Goal: Task Accomplishment & Management: Manage account settings

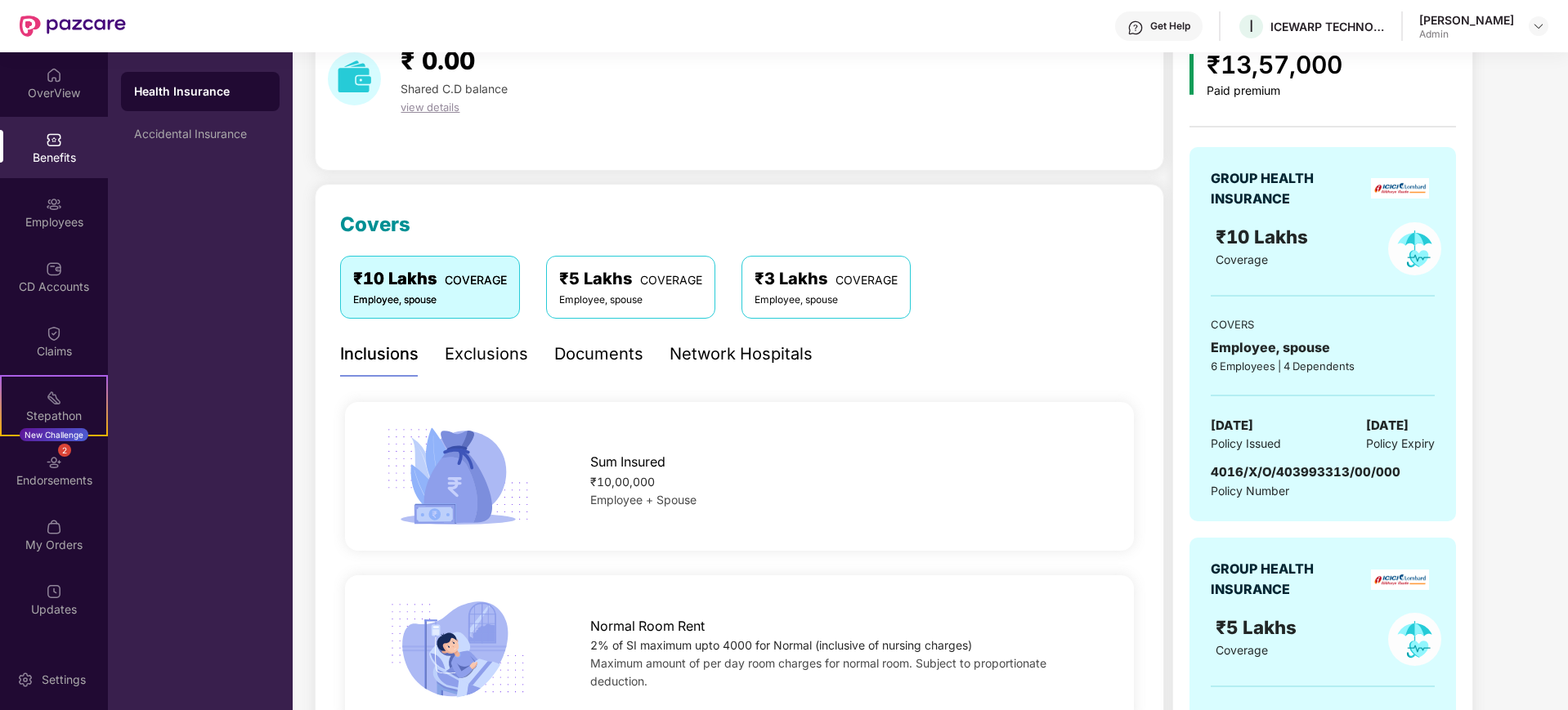
scroll to position [204, 0]
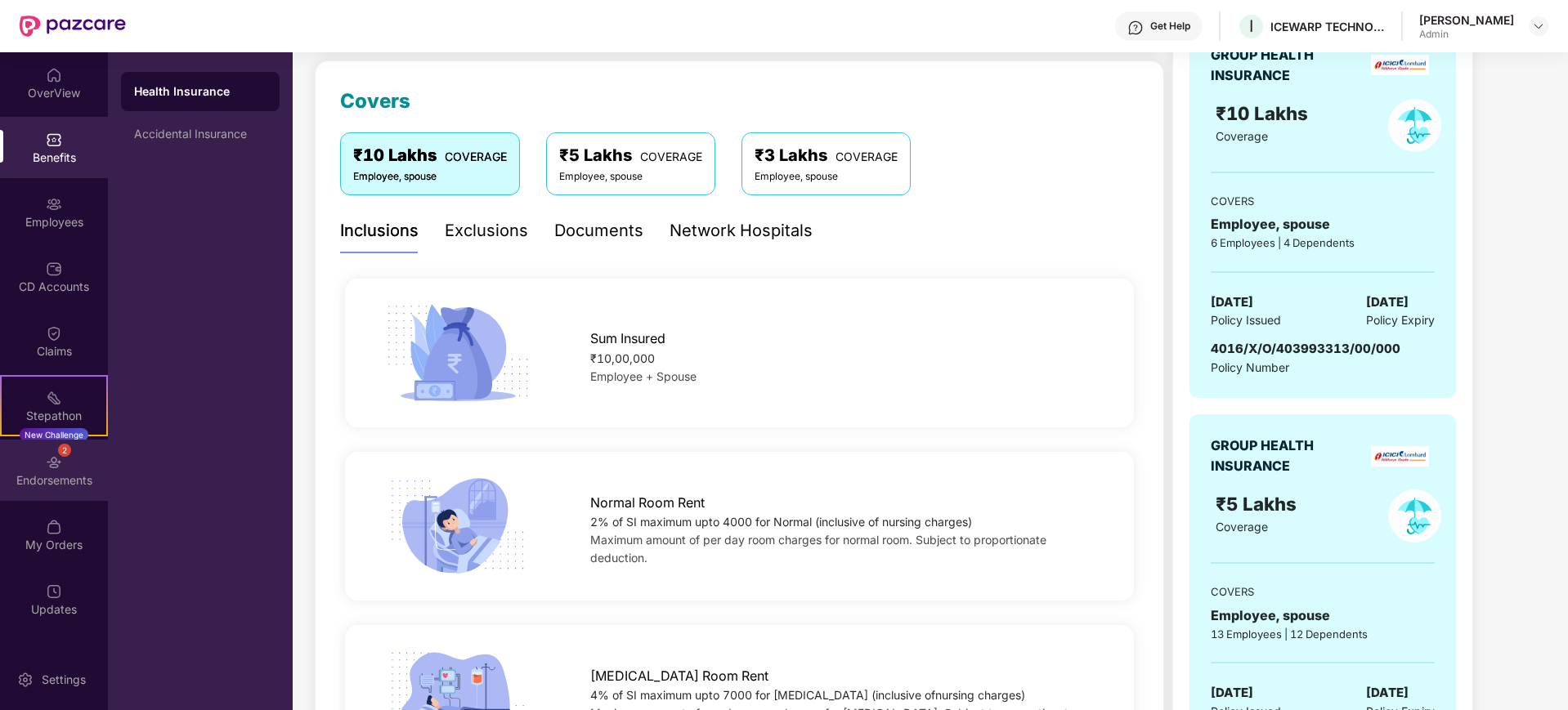
click at [59, 456] on img at bounding box center [54, 463] width 17 height 17
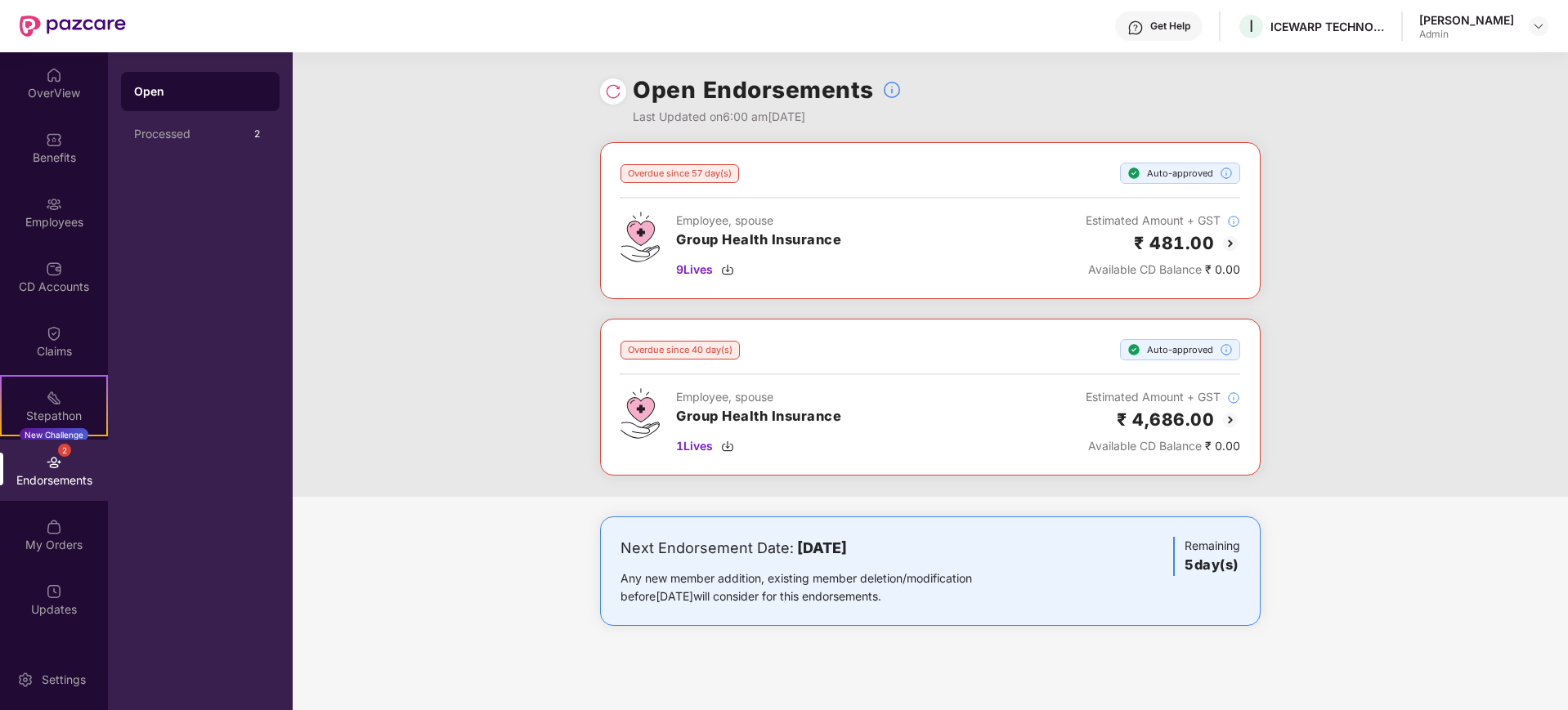
click at [759, 302] on div "Overdue since 57 day(s) Auto-approved Employee, spouse Group Health Insurance 9…" at bounding box center [930, 320] width 1275 height 355
click at [733, 272] on img at bounding box center [727, 270] width 13 height 13
click at [57, 230] on div "Employees" at bounding box center [54, 212] width 108 height 61
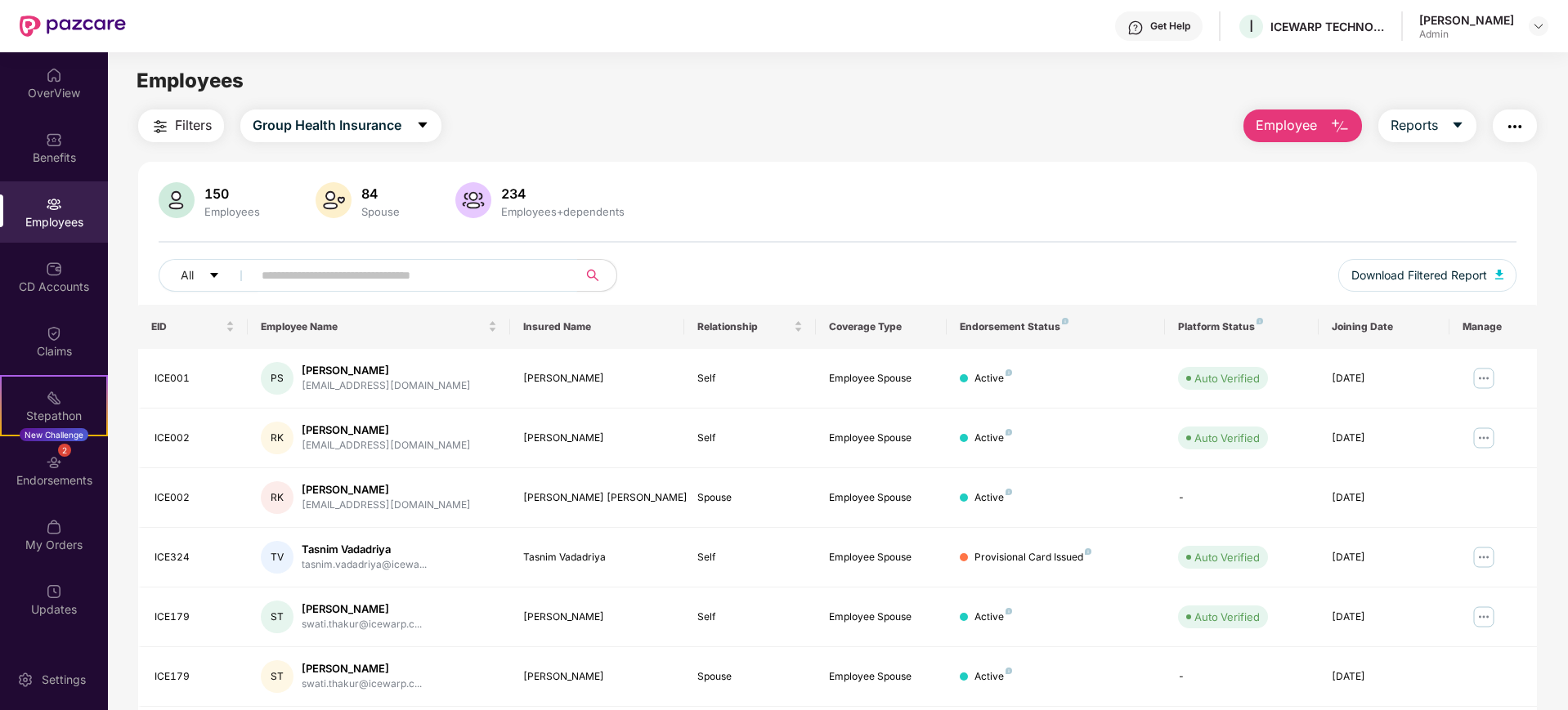
click at [354, 286] on input "text" at bounding box center [408, 275] width 294 height 24
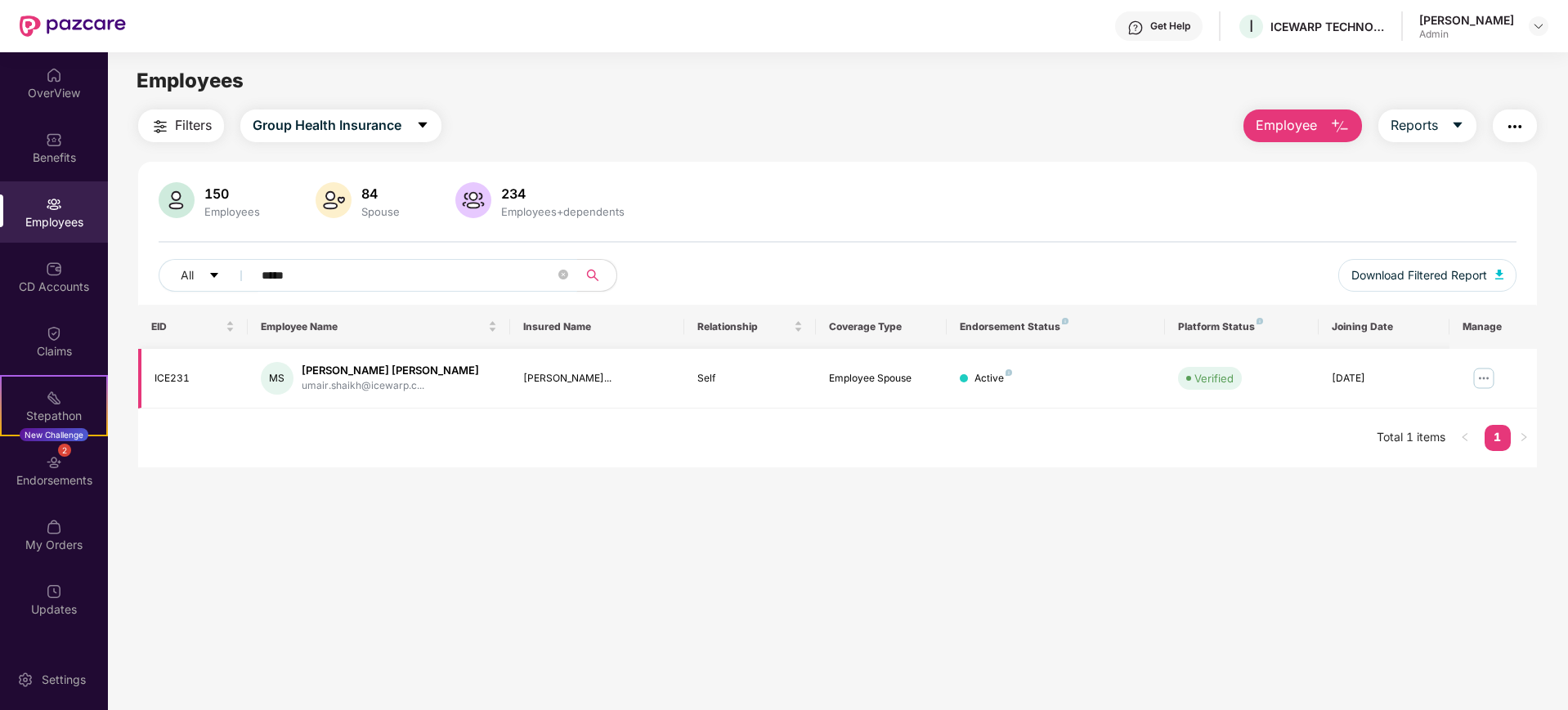
type input "*****"
click at [1474, 380] on img at bounding box center [1483, 378] width 26 height 26
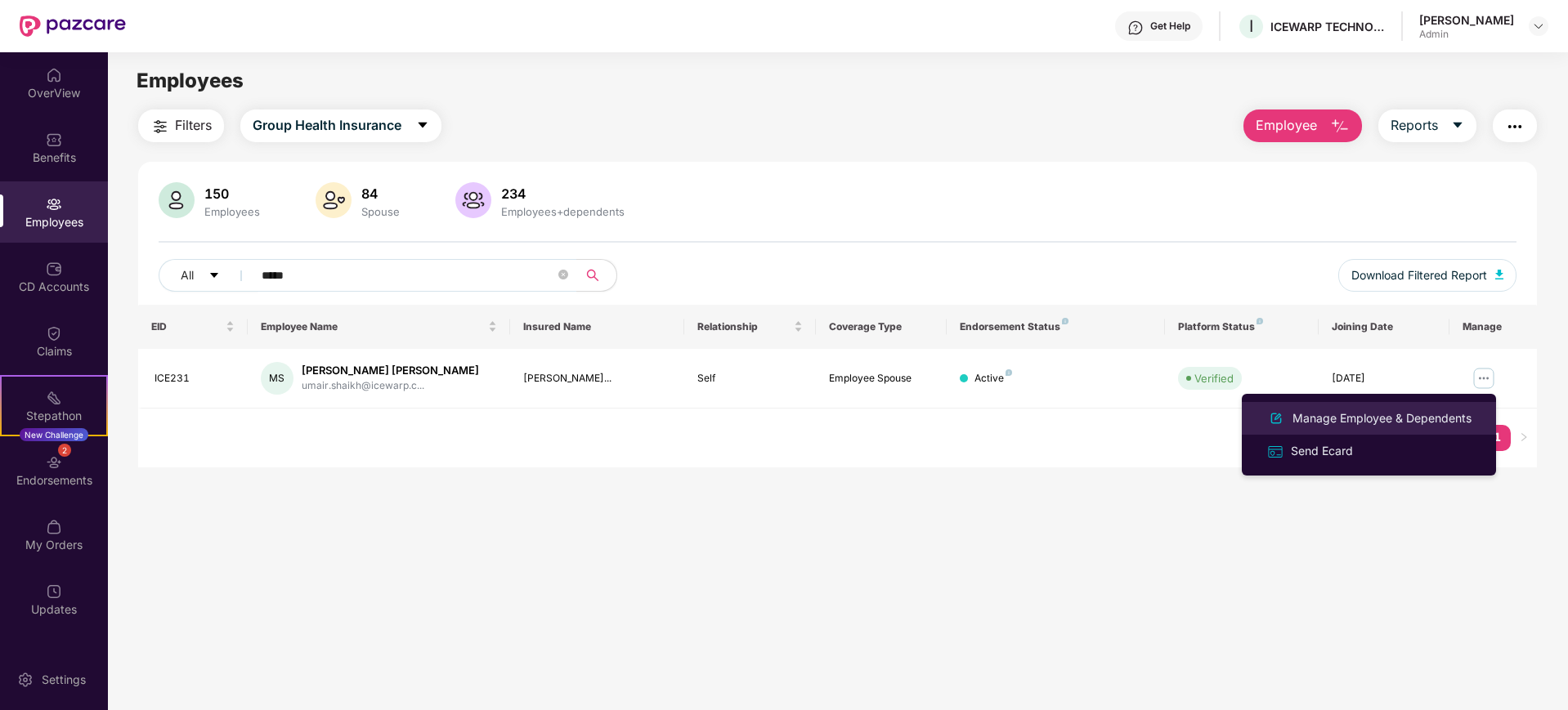
click at [1333, 427] on div "Manage Employee & Dependents" at bounding box center [1382, 418] width 186 height 18
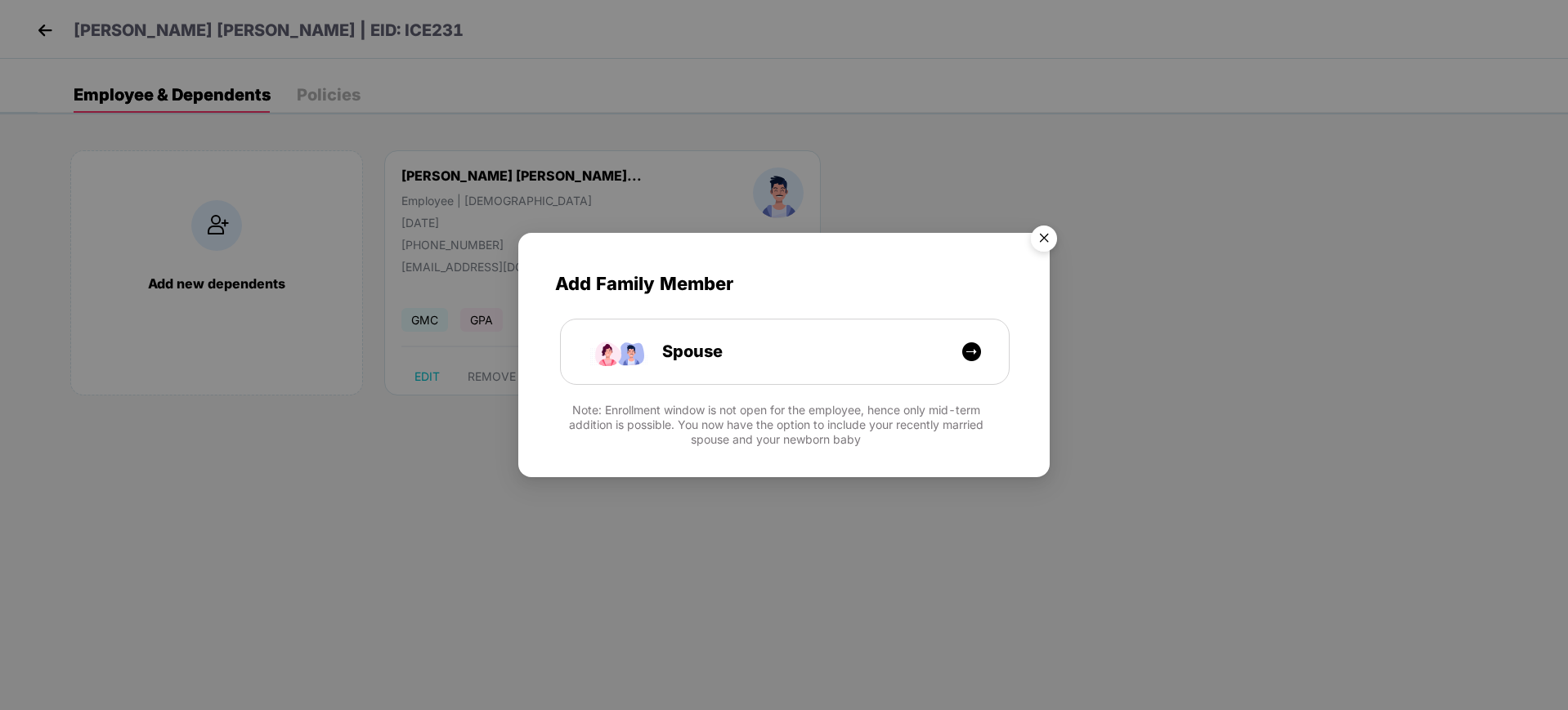
click at [1041, 242] on img "Close" at bounding box center [1043, 241] width 46 height 46
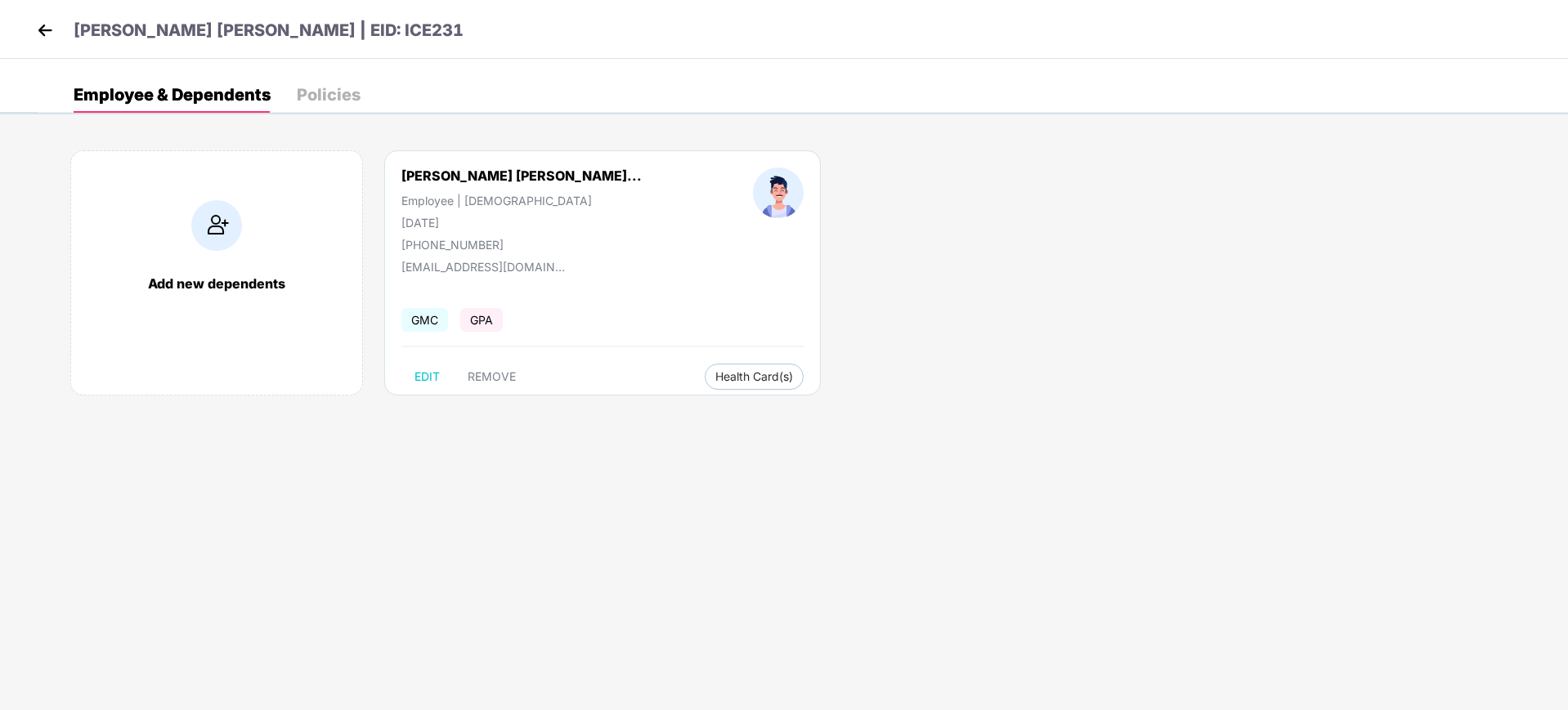
click at [43, 31] on img at bounding box center [44, 29] width 24 height 24
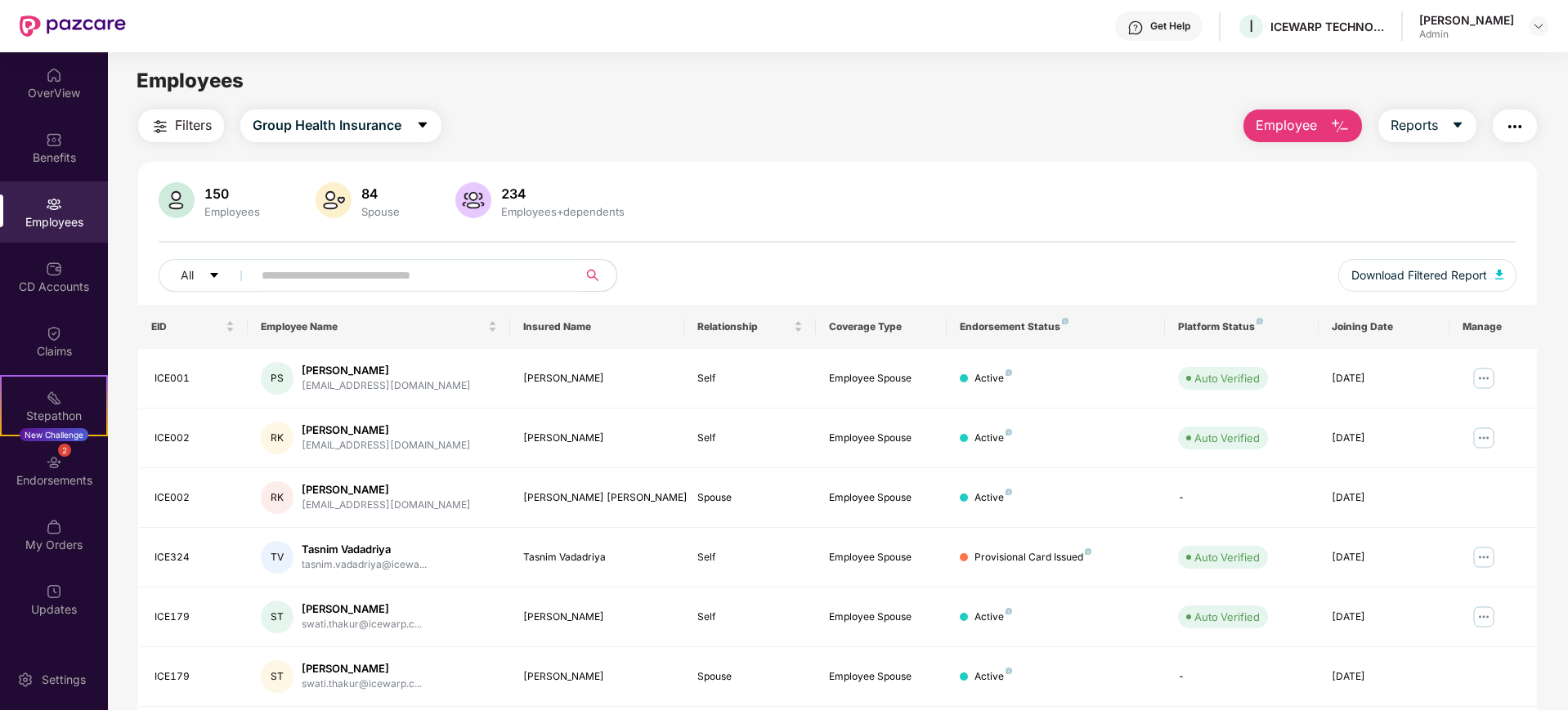
click at [284, 273] on input "text" at bounding box center [408, 275] width 294 height 24
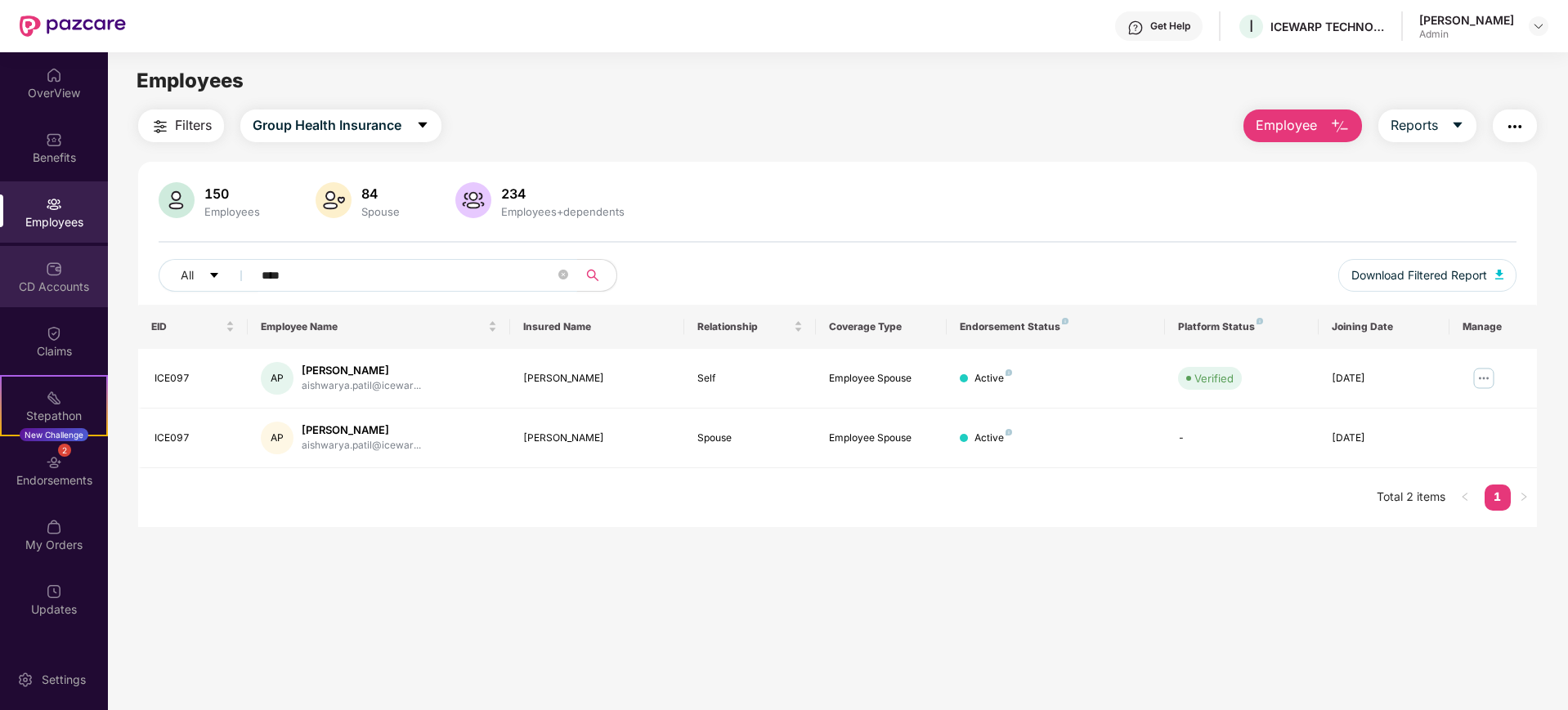
drag, startPoint x: 377, startPoint y: 275, endPoint x: 15, endPoint y: 272, distance: 362.0
click at [18, 272] on div "OverView Benefits Employees CD Accounts Claims Stepathon New Challenge 2 Endors…" at bounding box center [784, 381] width 1568 height 658
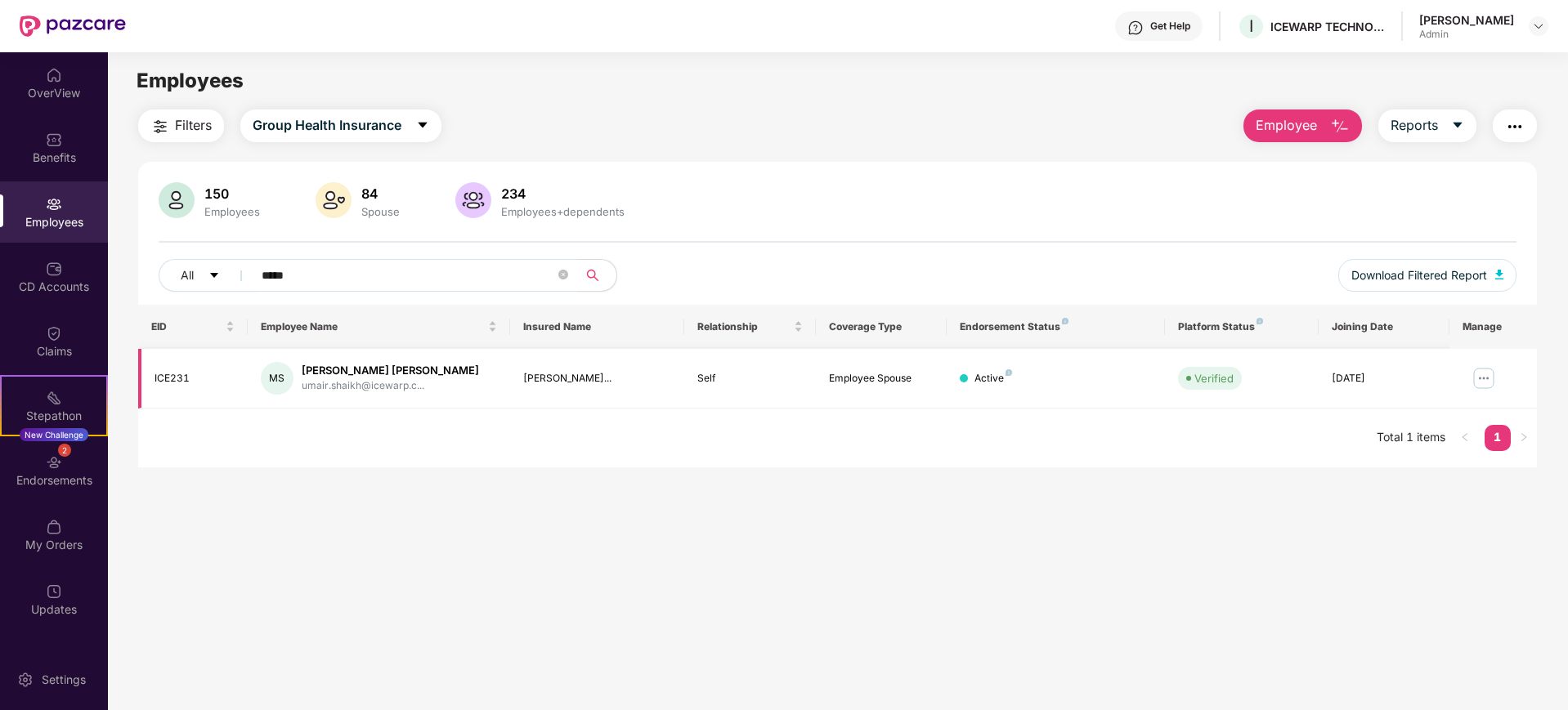
type input "*****"
click at [1480, 379] on img at bounding box center [1483, 378] width 26 height 26
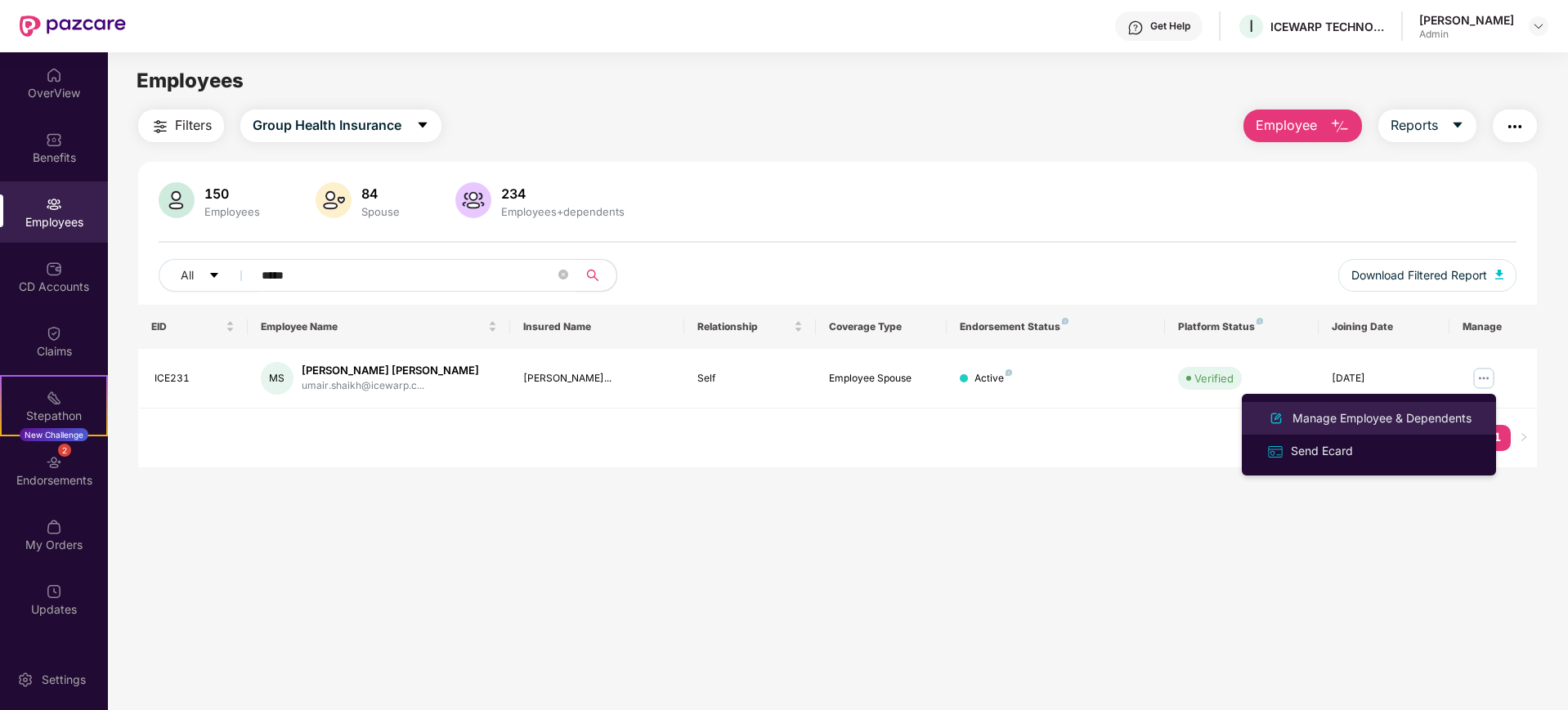
click at [1352, 418] on div "Manage Employee & Dependents" at bounding box center [1382, 418] width 186 height 18
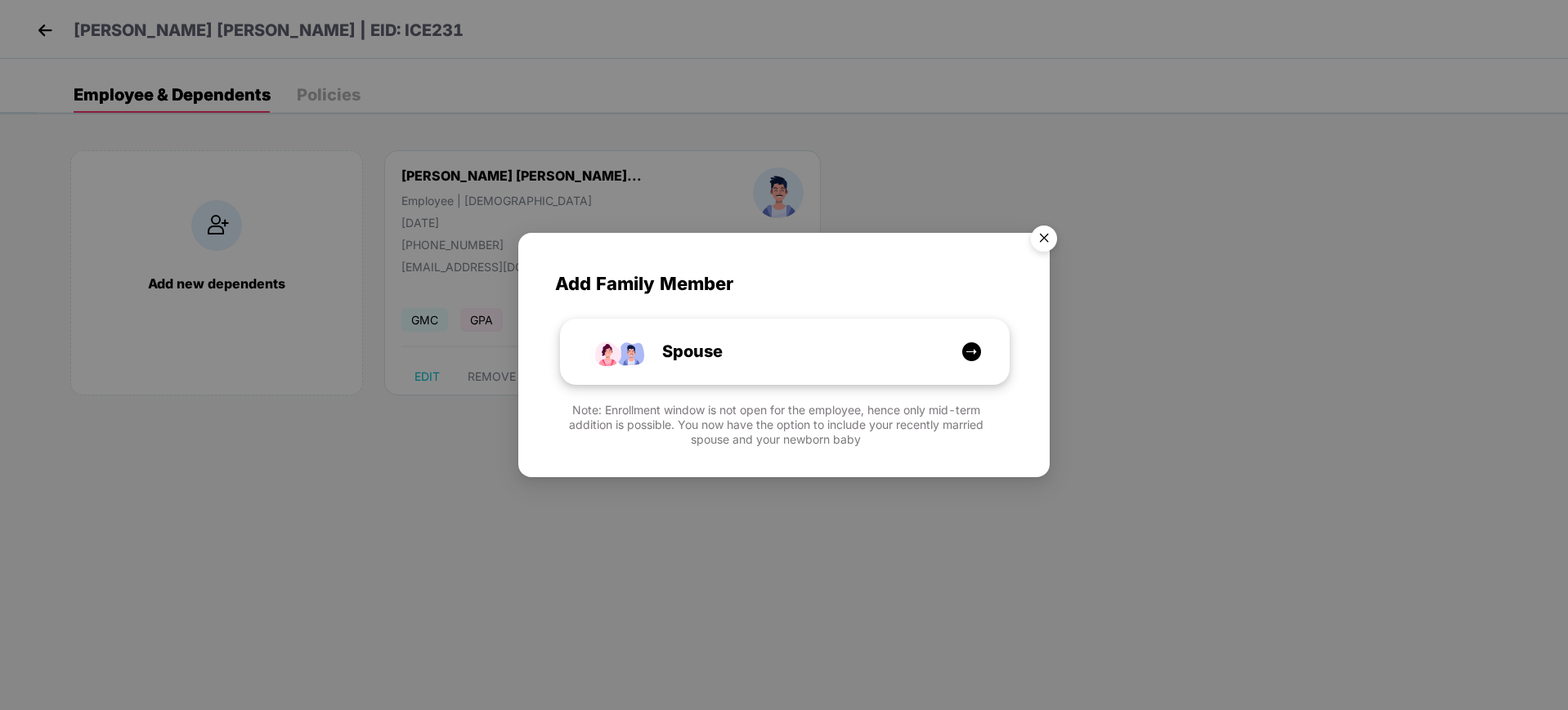
click at [971, 347] on img at bounding box center [971, 352] width 20 height 20
select select "****"
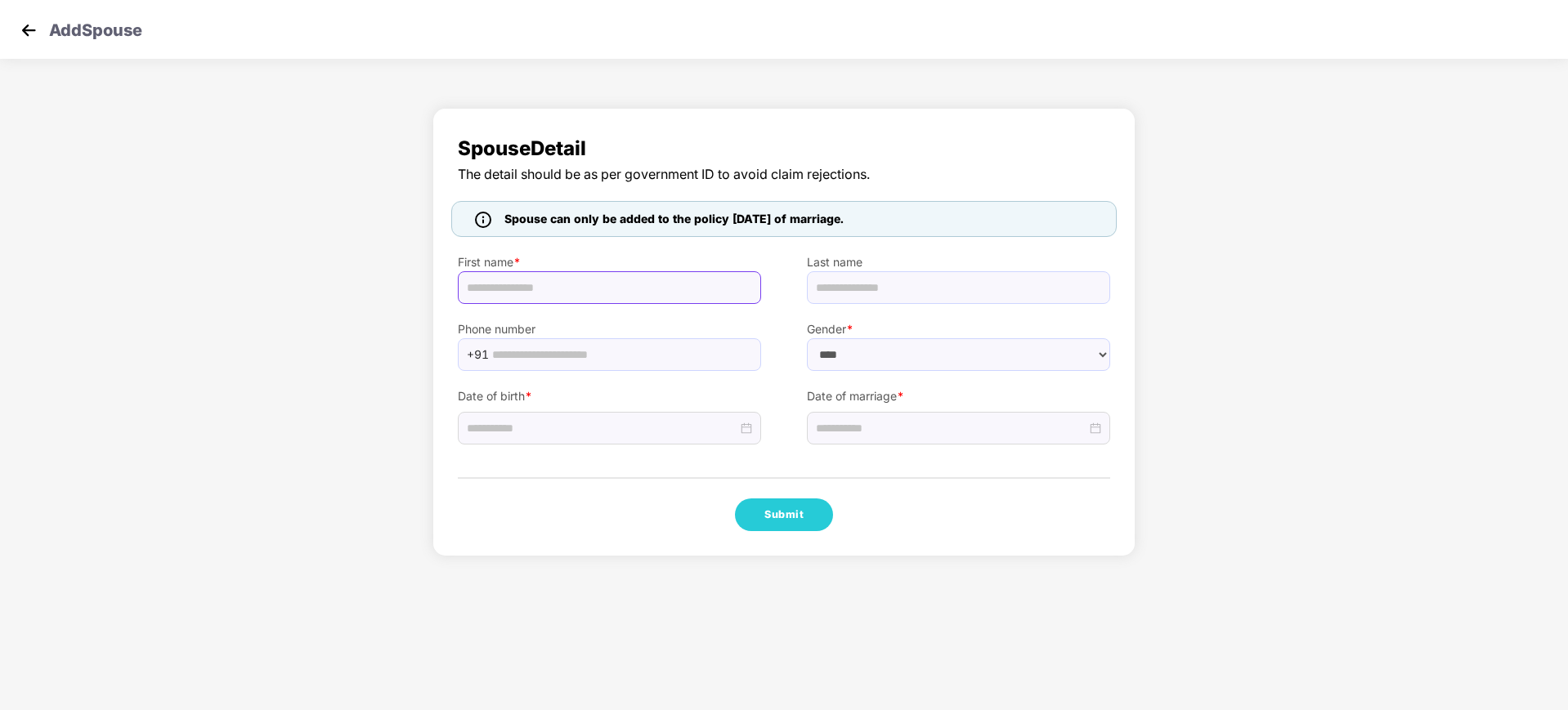
click at [694, 293] on input "text" at bounding box center [609, 287] width 303 height 33
click at [633, 491] on div "Spouse Detail The detail should be as per government ID to avoid claim rejectio…" at bounding box center [784, 332] width 703 height 449
click at [26, 22] on img at bounding box center [28, 29] width 24 height 24
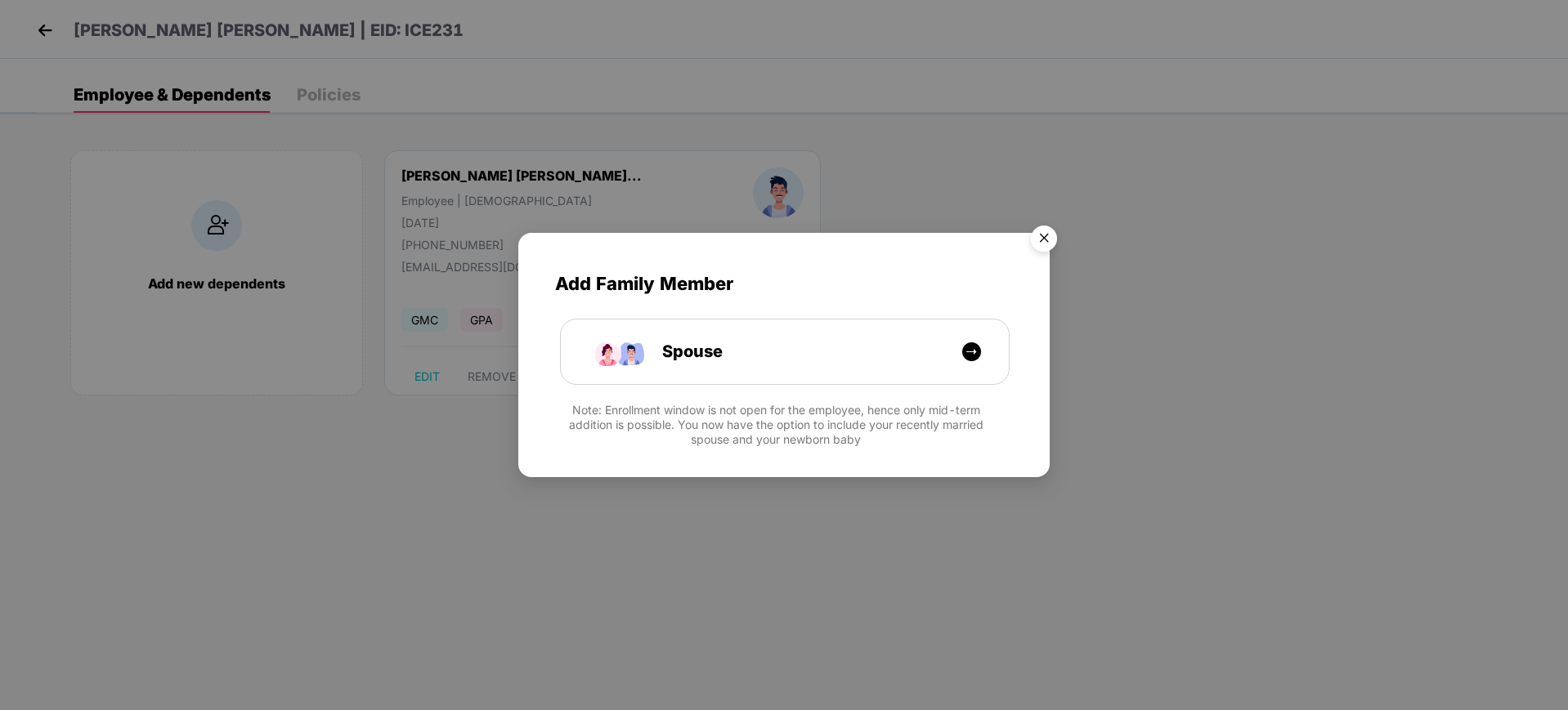
click at [1044, 231] on img "Close" at bounding box center [1043, 241] width 46 height 46
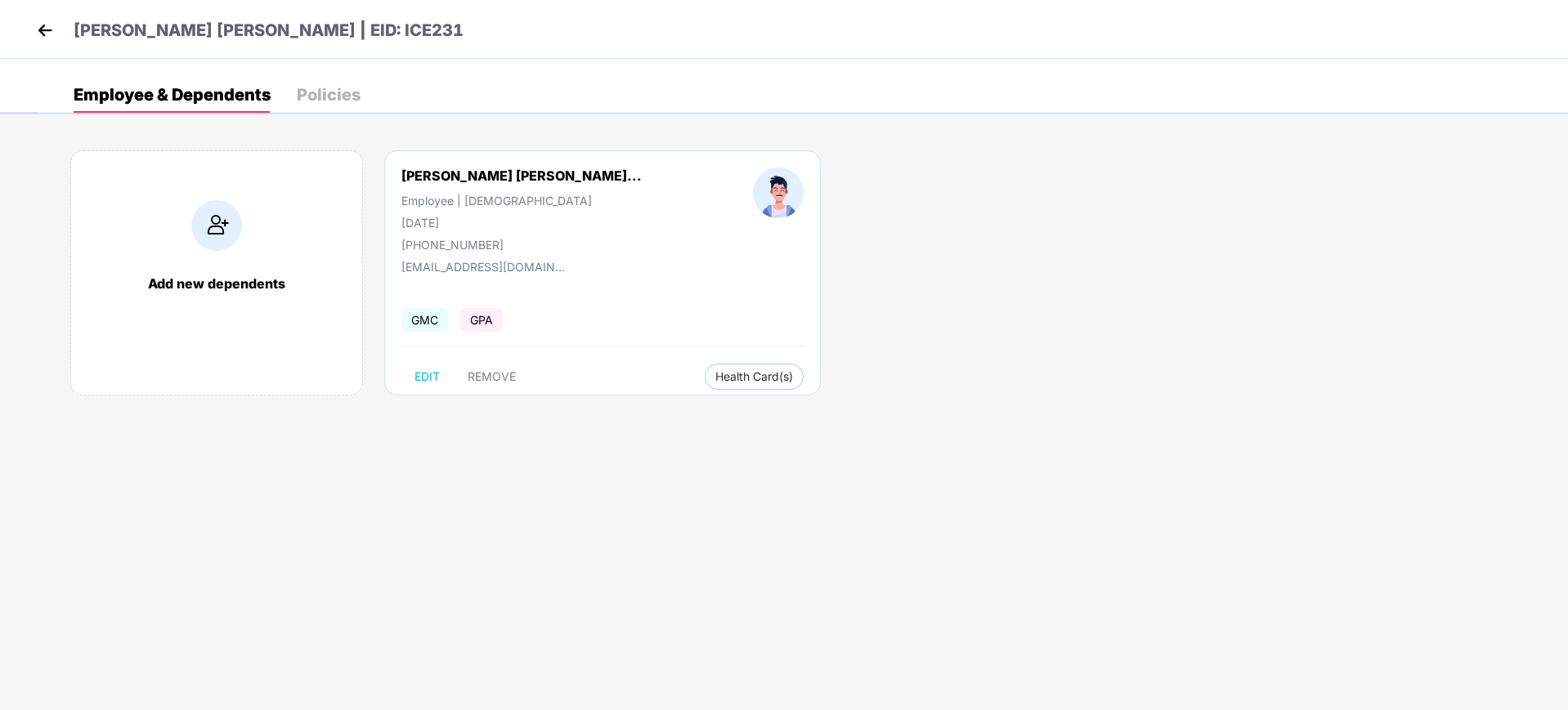
click at [45, 24] on img at bounding box center [44, 29] width 24 height 24
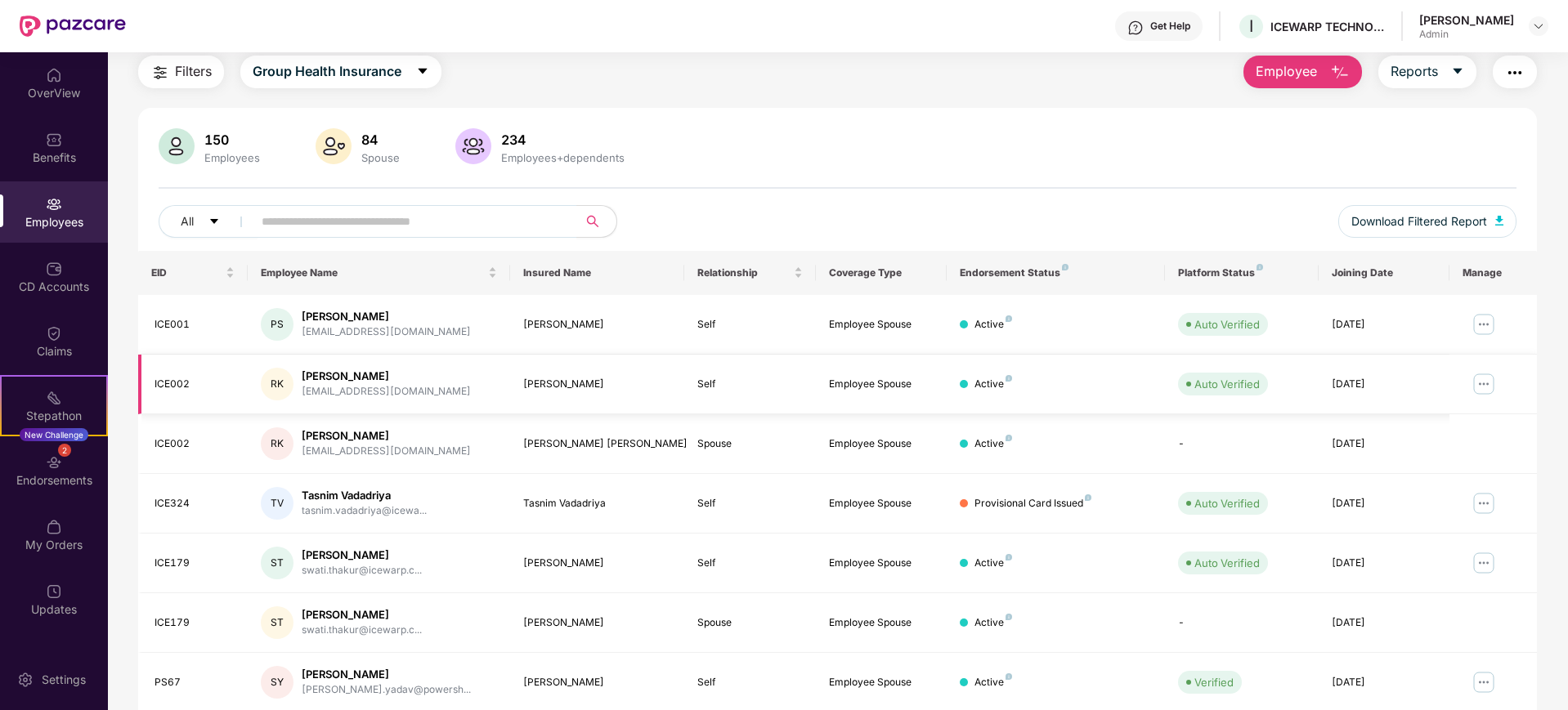
scroll to position [102, 0]
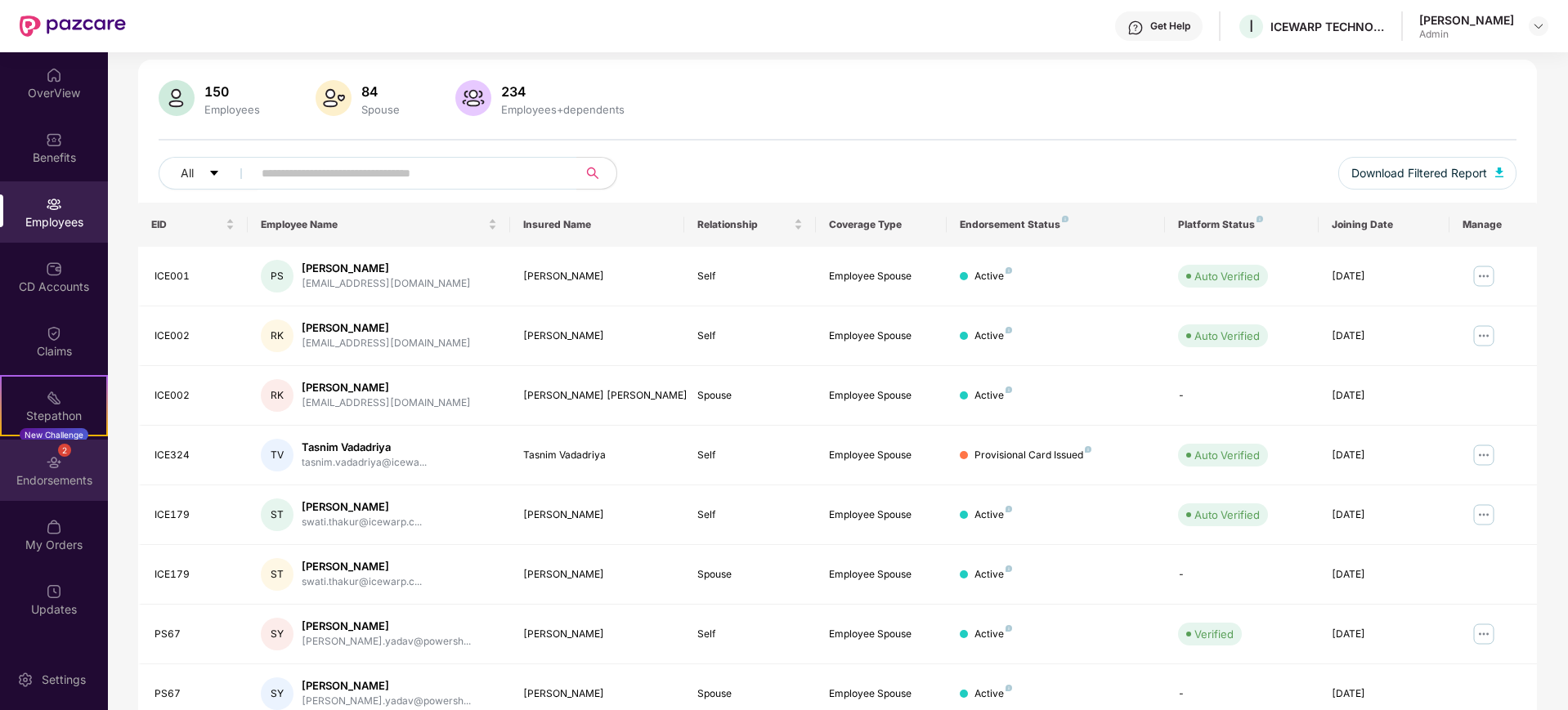
click at [62, 472] on div "Endorsements" at bounding box center [54, 481] width 108 height 17
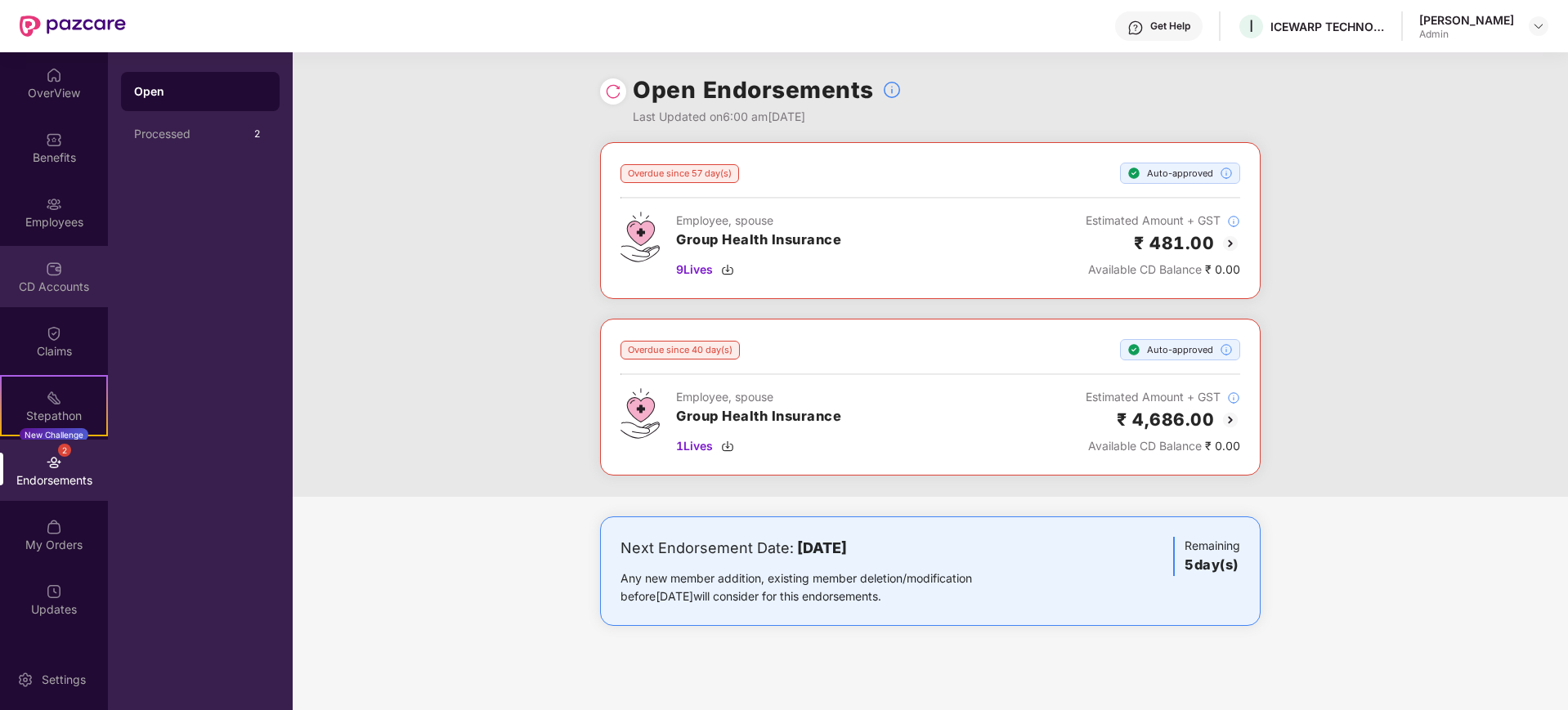
click at [59, 280] on div "CD Accounts" at bounding box center [54, 287] width 108 height 17
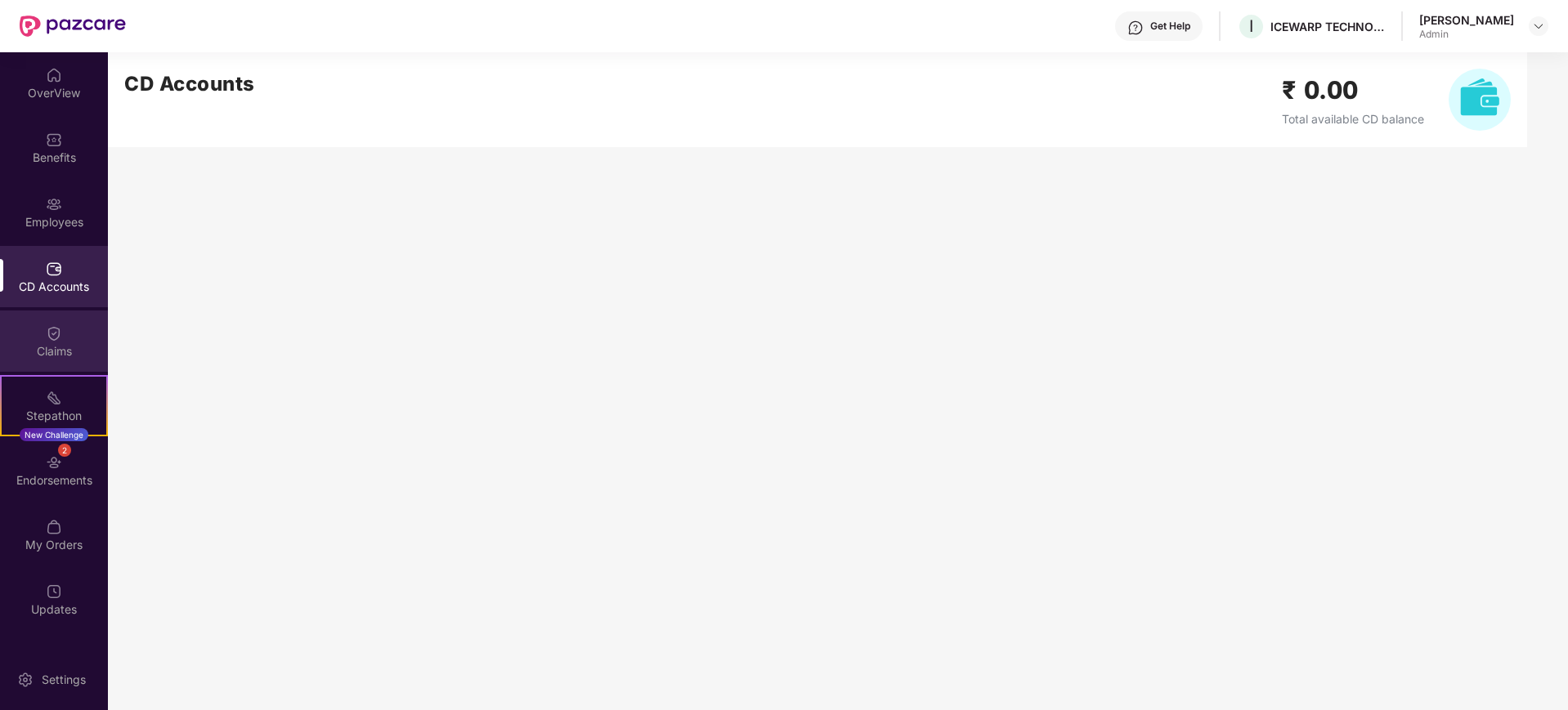
click at [80, 339] on div "Claims" at bounding box center [54, 341] width 108 height 61
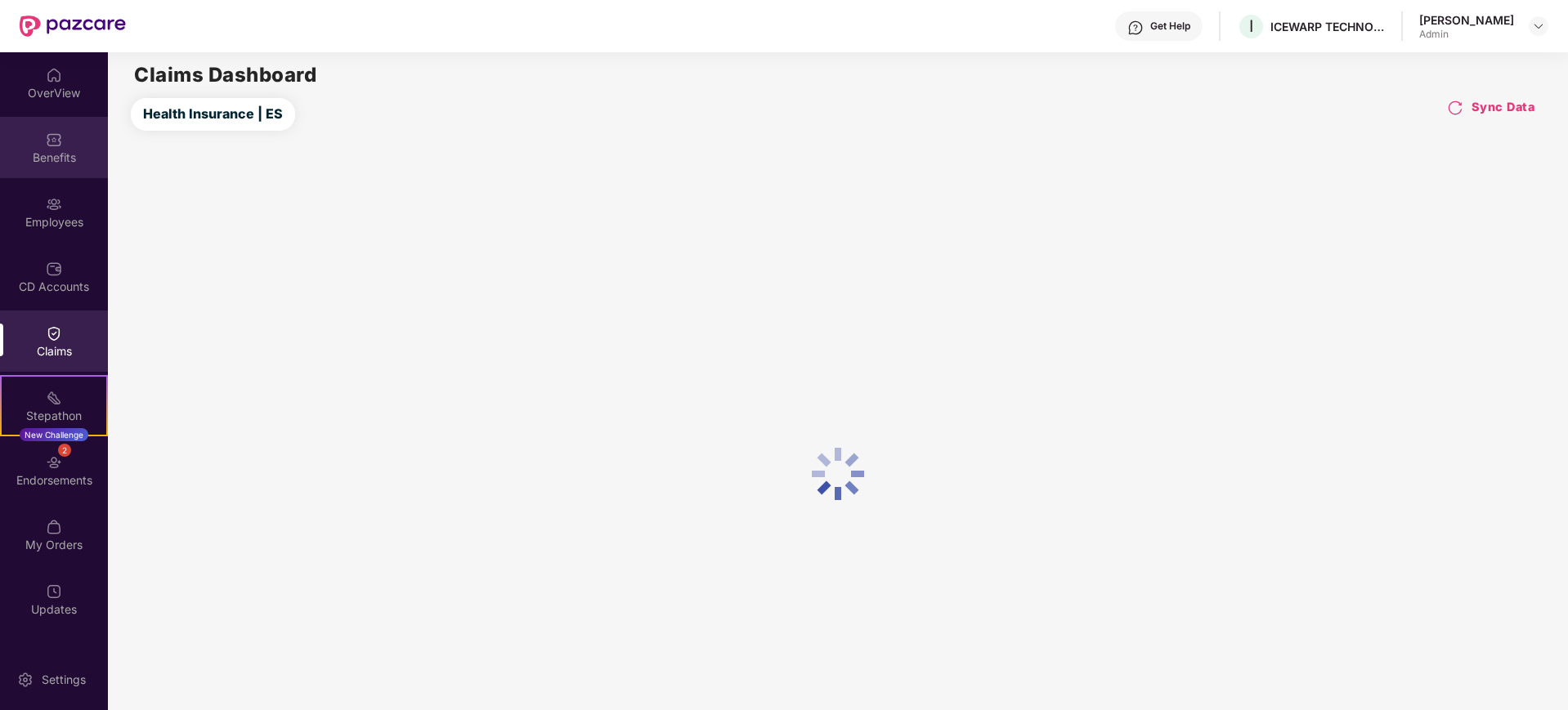
click at [59, 139] on img at bounding box center [54, 140] width 17 height 17
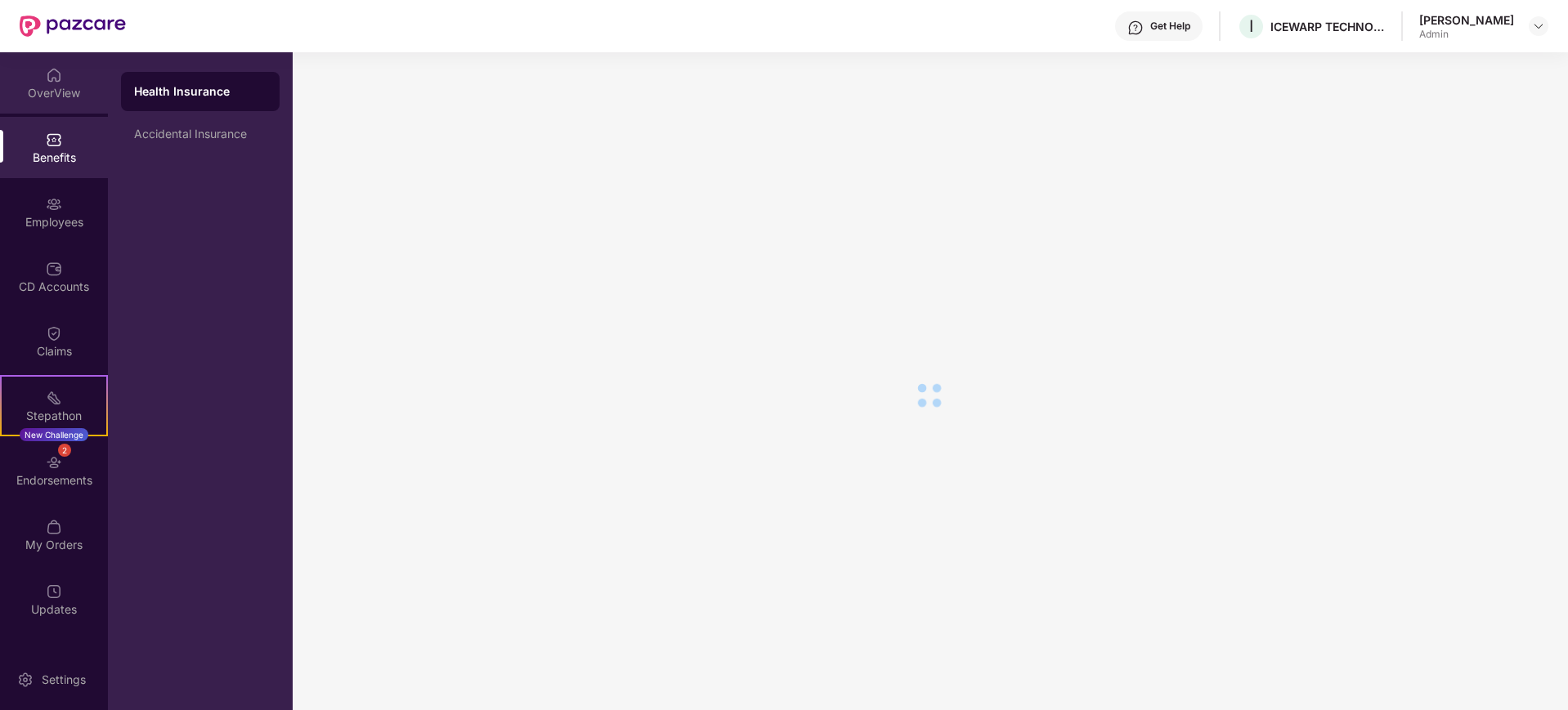
click at [39, 85] on div "OverView" at bounding box center [54, 94] width 108 height 17
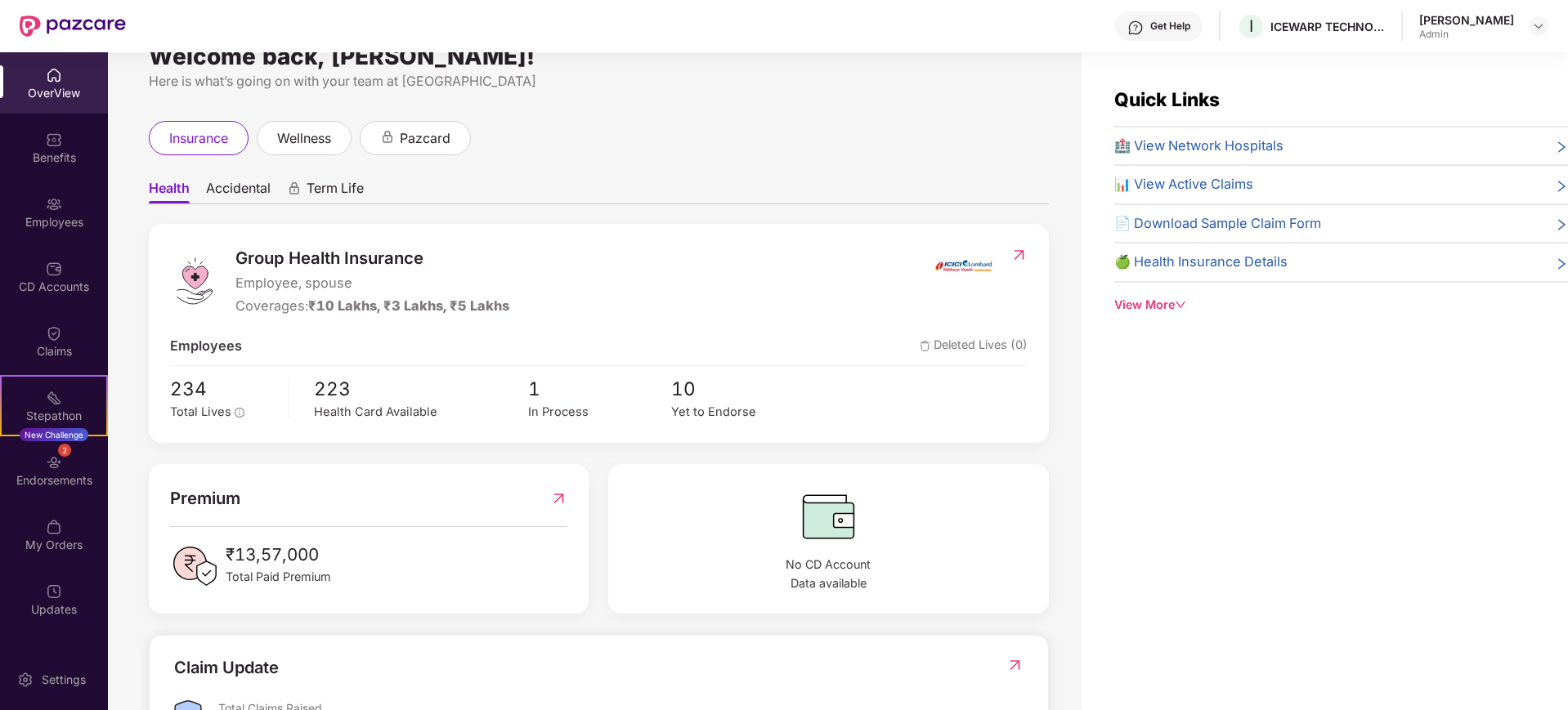
scroll to position [12, 0]
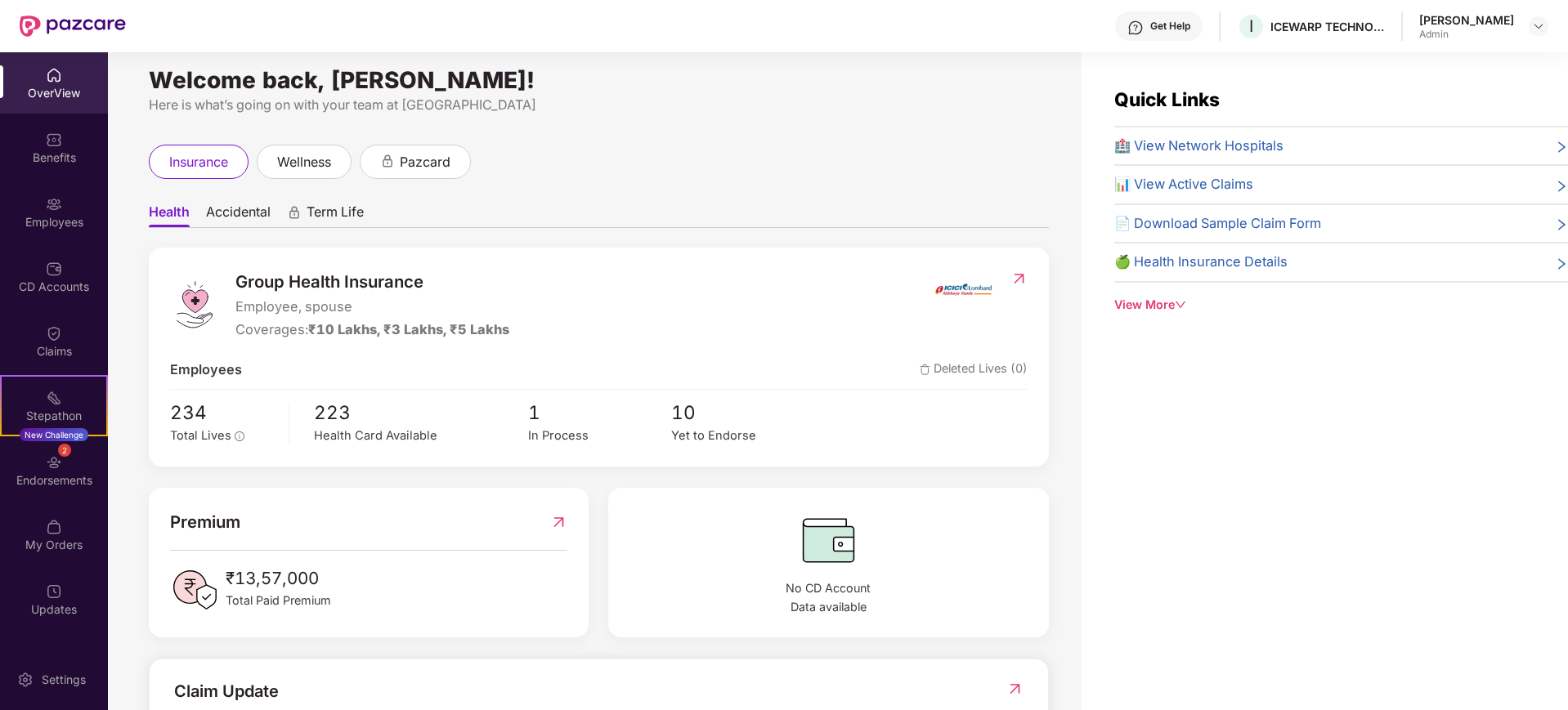
click at [236, 216] on span "Accidental" at bounding box center [238, 215] width 64 height 23
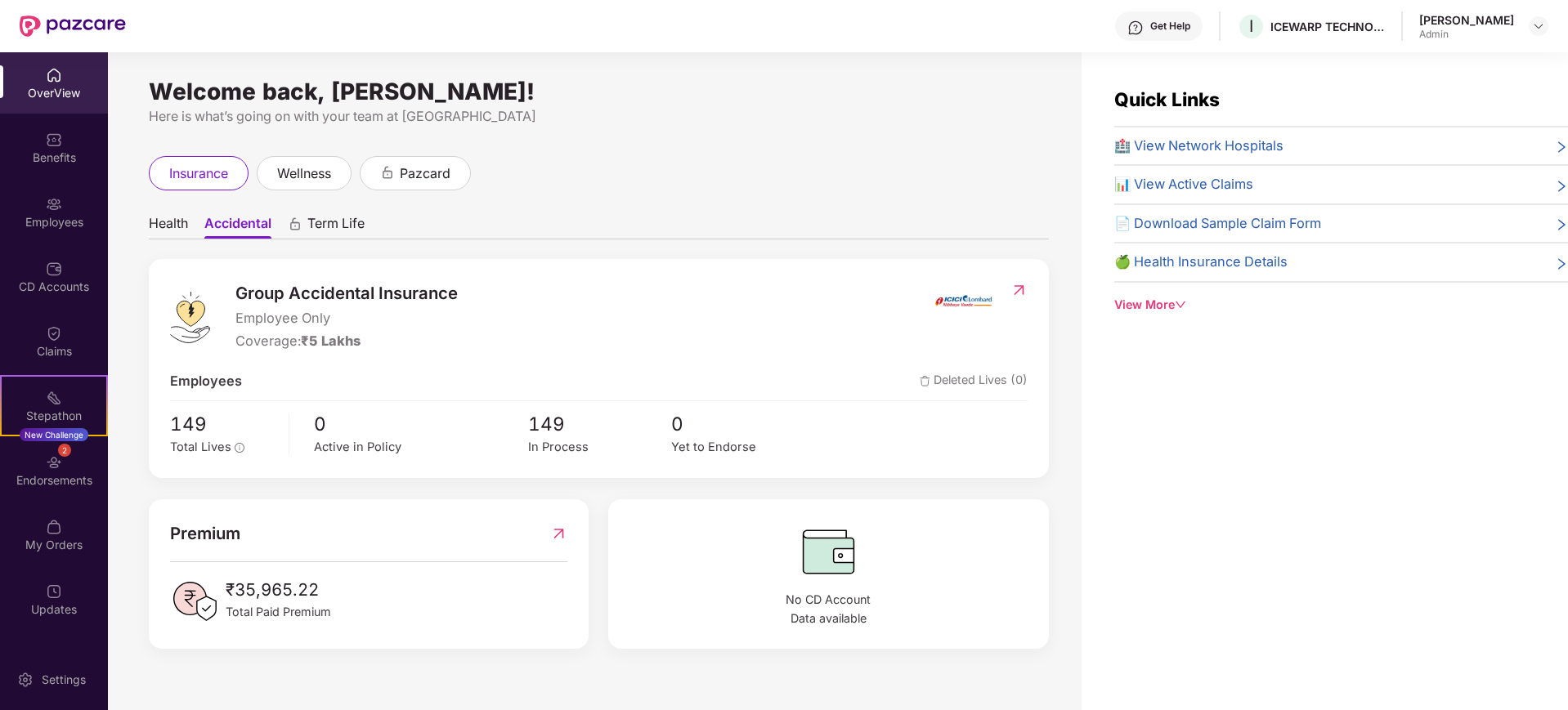
click at [172, 229] on span "Health" at bounding box center [168, 227] width 39 height 23
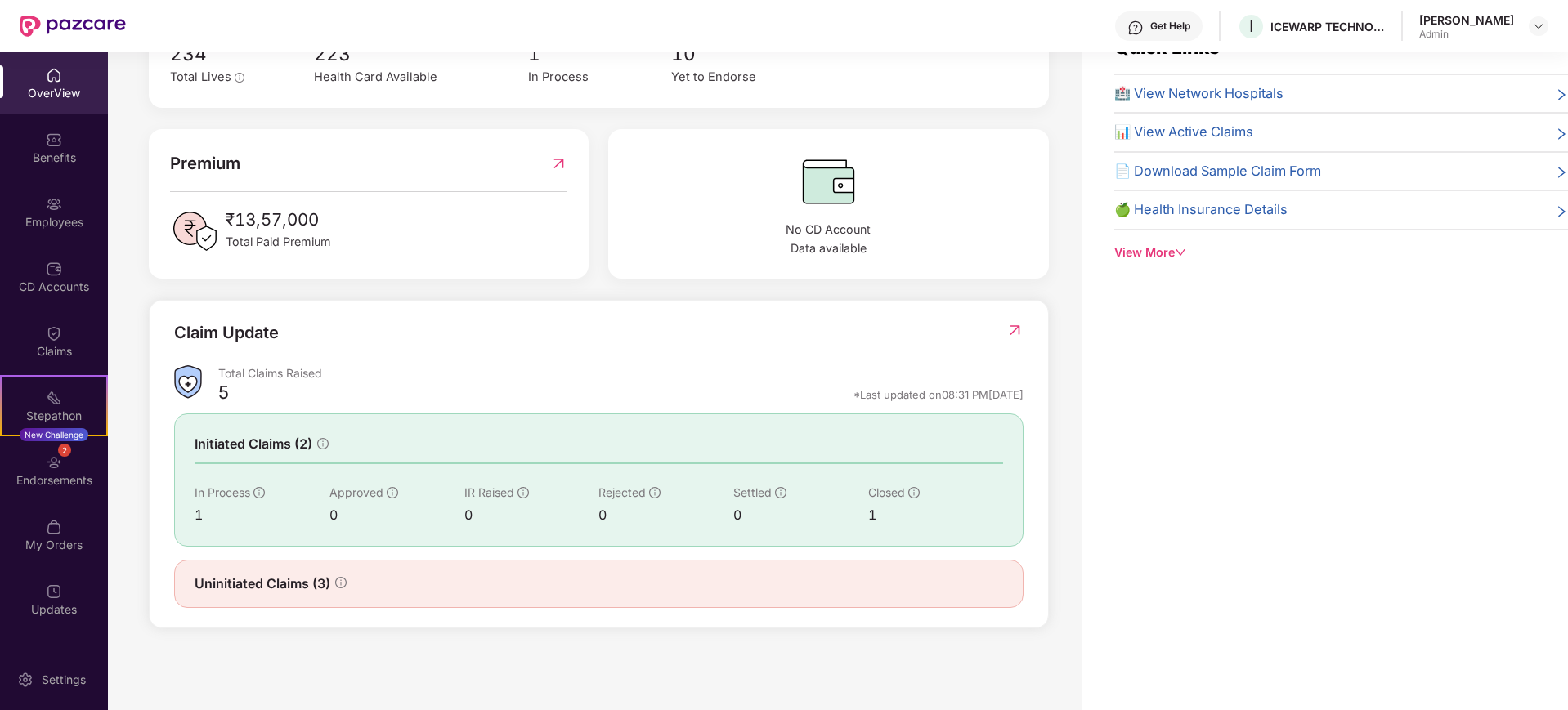
scroll to position [114, 0]
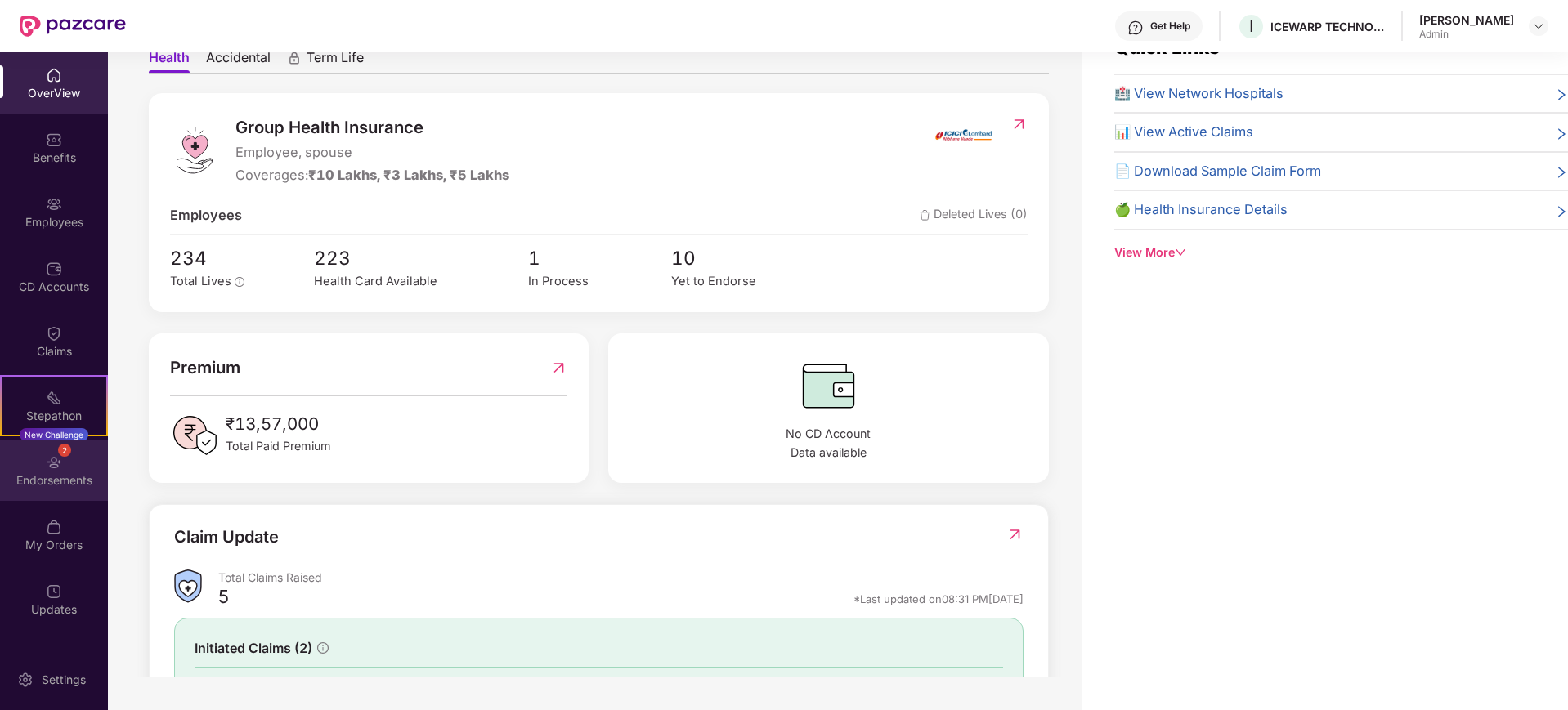
click at [52, 472] on div "Endorsements" at bounding box center [54, 481] width 108 height 17
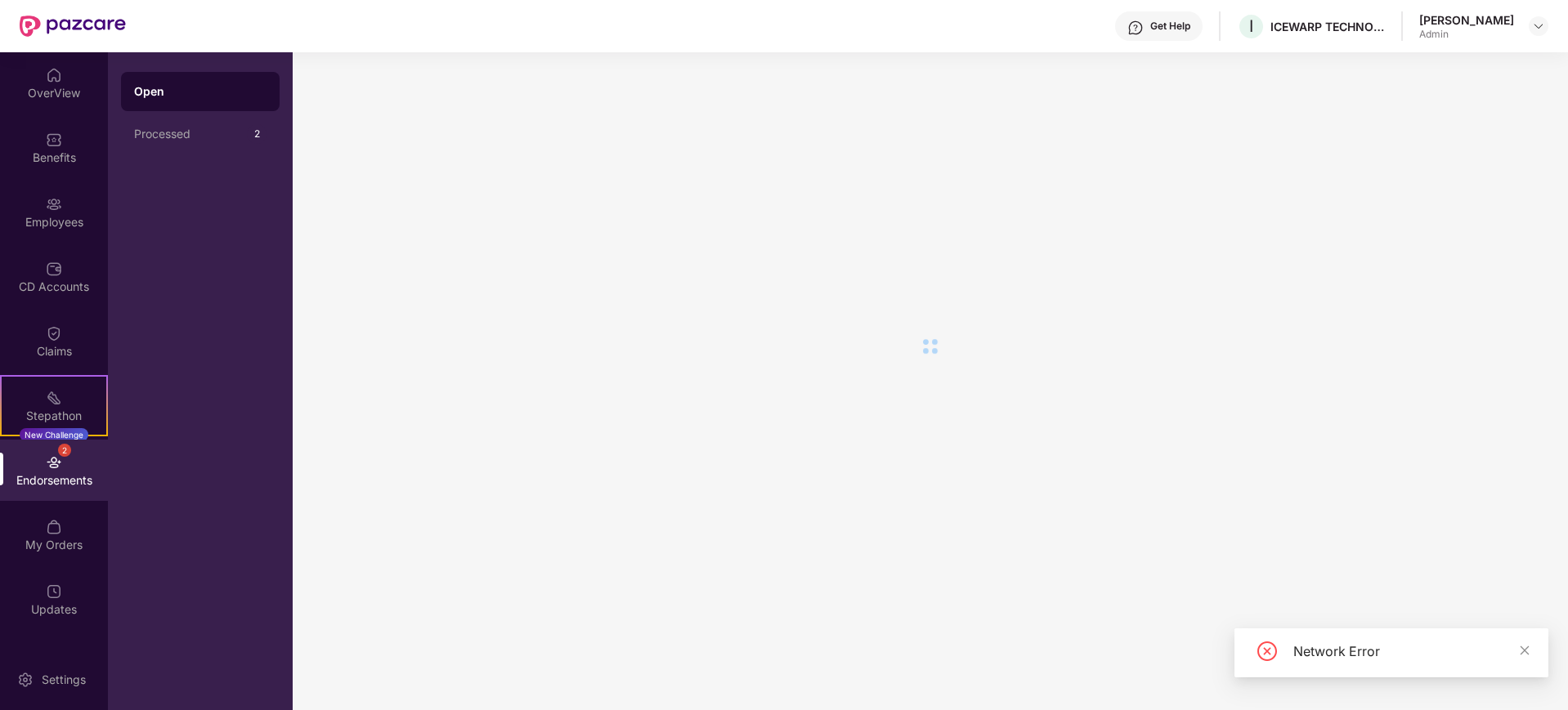
scroll to position [0, 0]
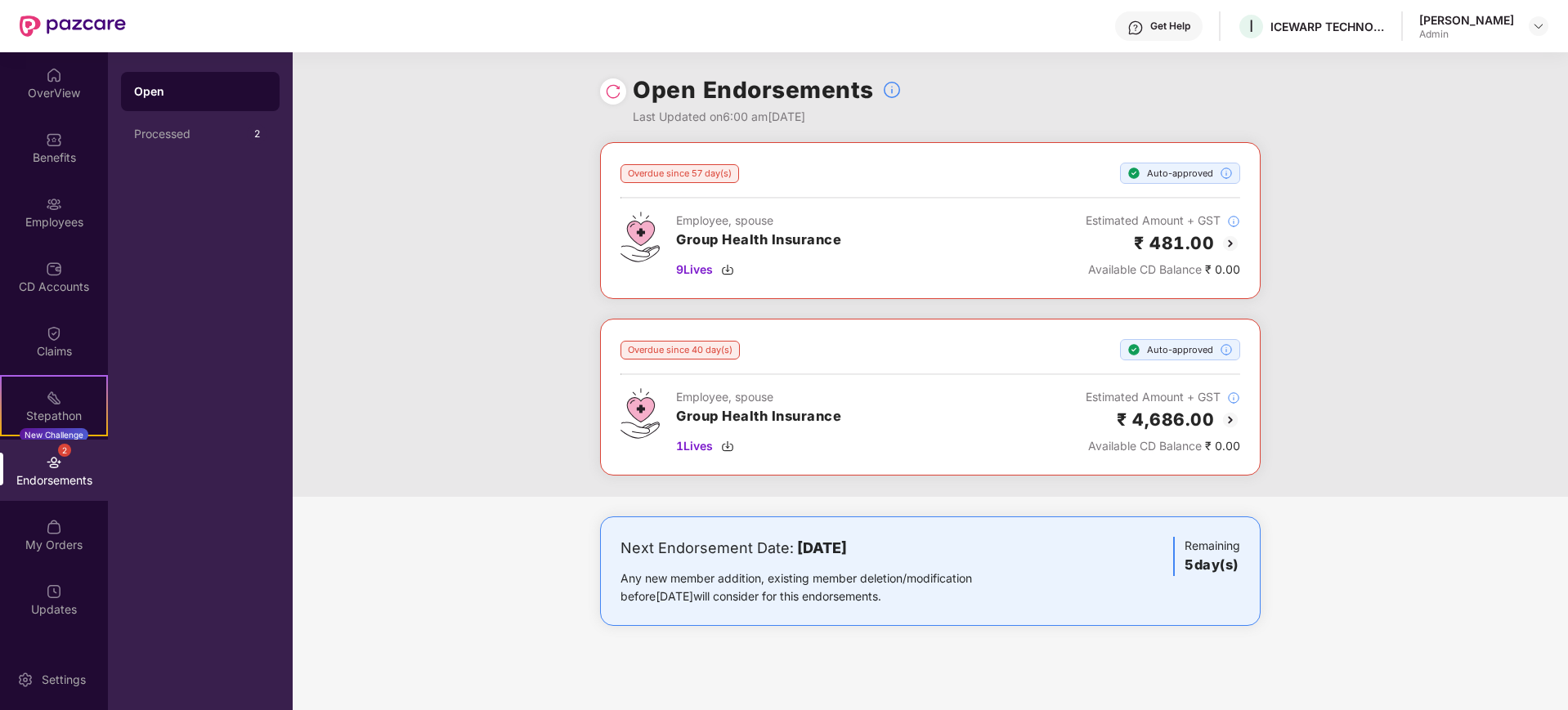
click at [638, 240] on img at bounding box center [640, 237] width 39 height 51
click at [1234, 239] on img at bounding box center [1230, 243] width 19 height 19
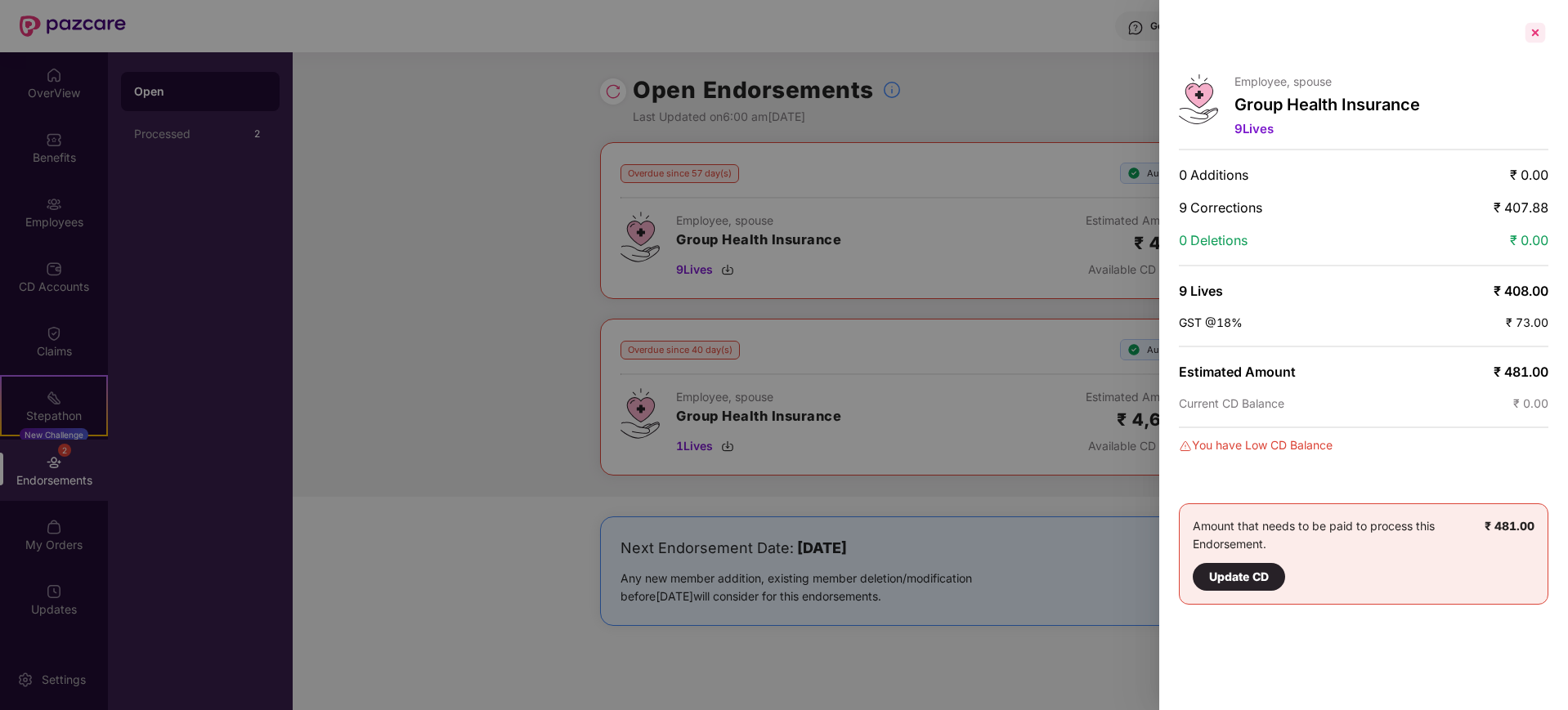
click at [1539, 35] on div at bounding box center [1535, 32] width 26 height 26
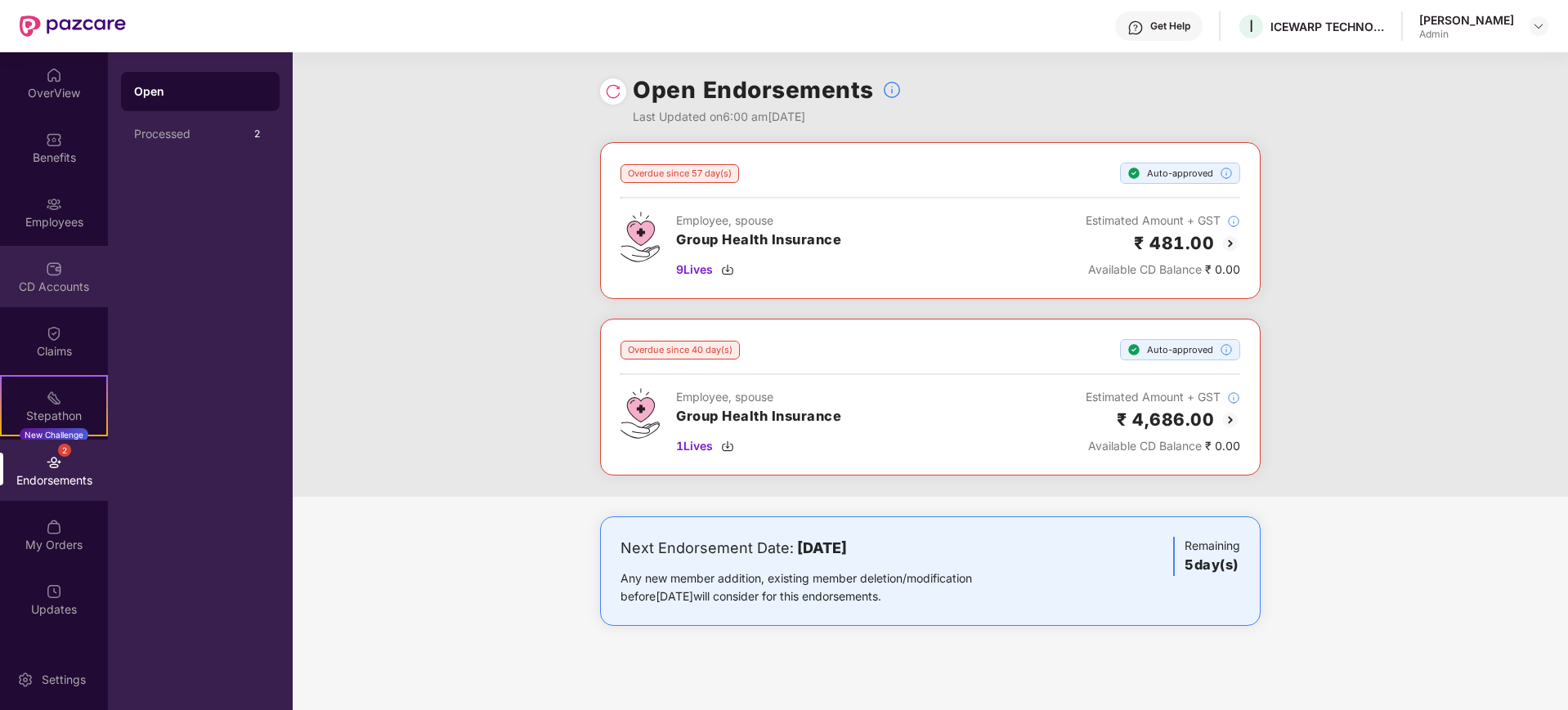
click at [50, 279] on div "CD Accounts" at bounding box center [54, 287] width 108 height 17
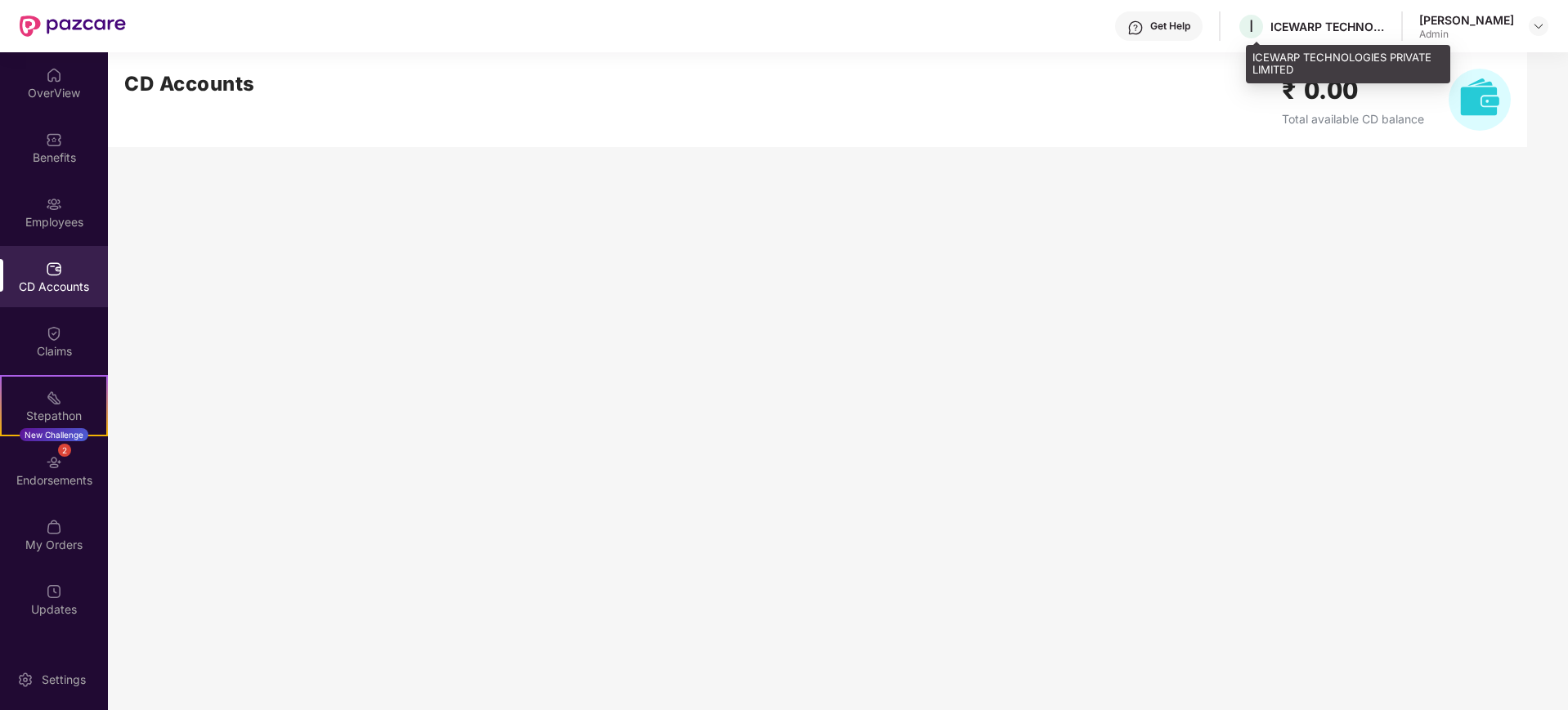
click at [1336, 26] on div "ICEWARP TECHNOLOGIES PRIVATE LIMITED" at bounding box center [1327, 26] width 115 height 16
click at [41, 48] on div at bounding box center [72, 26] width 106 height 52
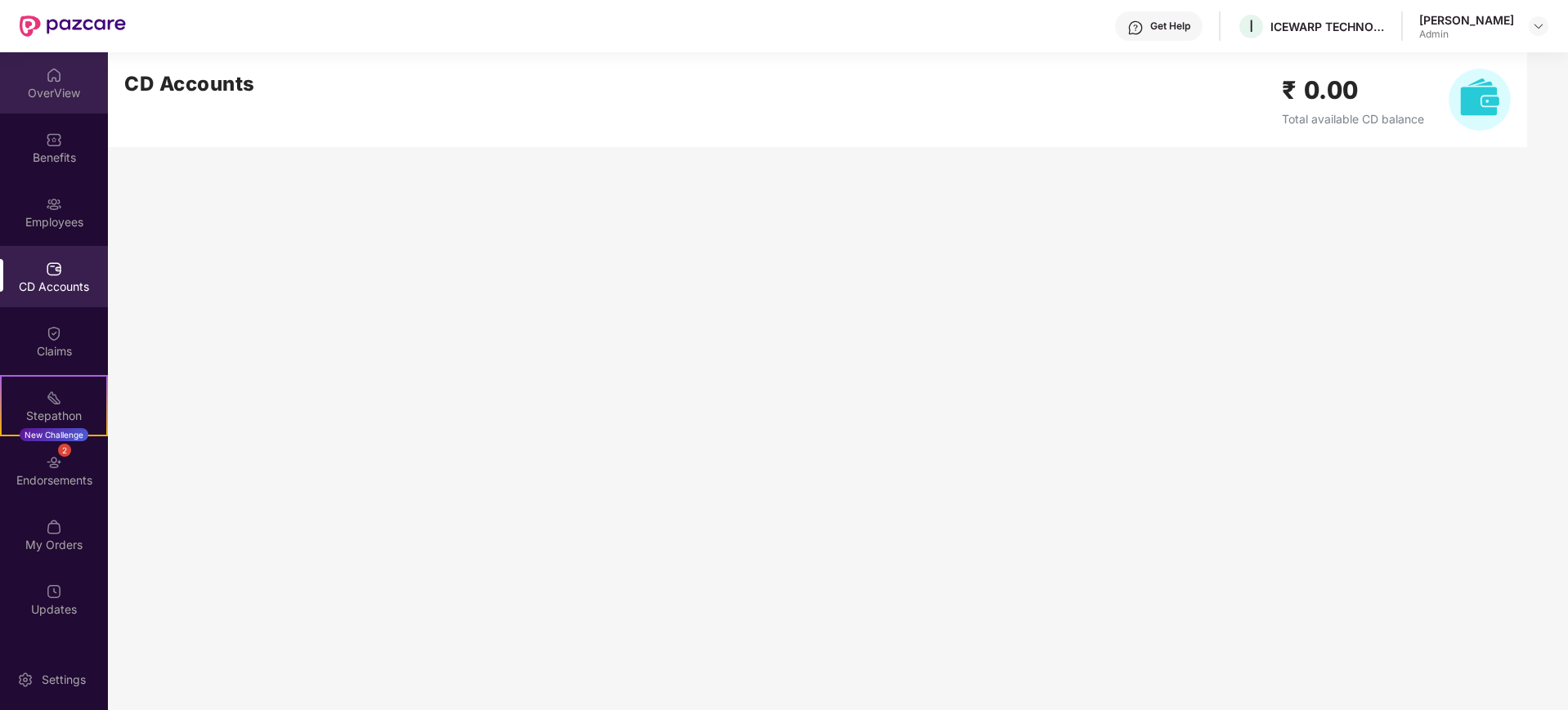
click at [63, 63] on div "OverView" at bounding box center [54, 82] width 108 height 61
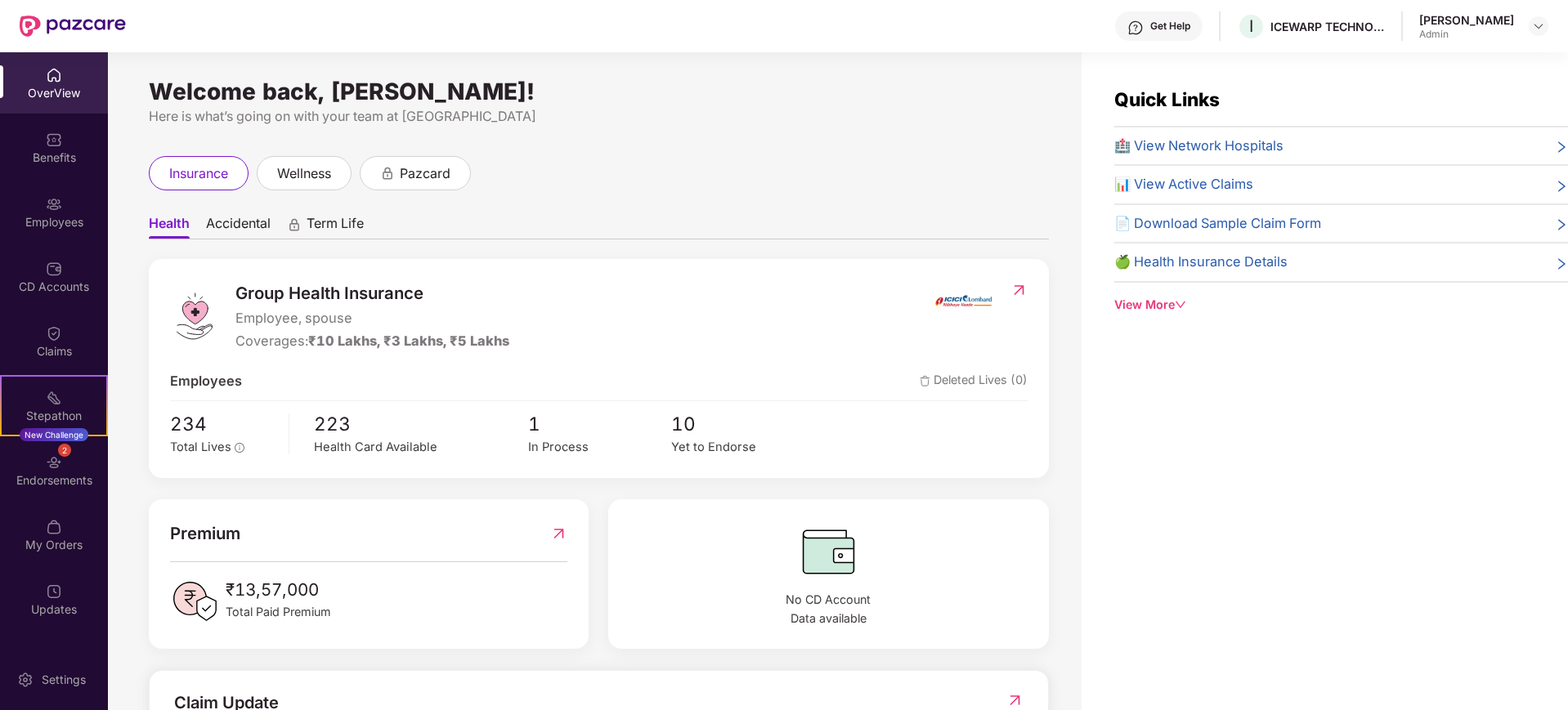
click at [1140, 292] on div "Quick Links 🏥 View Network Hospitals 📊 View Active Claims 📄 Download Sample Cla…" at bounding box center [1341, 200] width 454 height 229
click at [1144, 309] on div "View More" at bounding box center [1341, 304] width 454 height 18
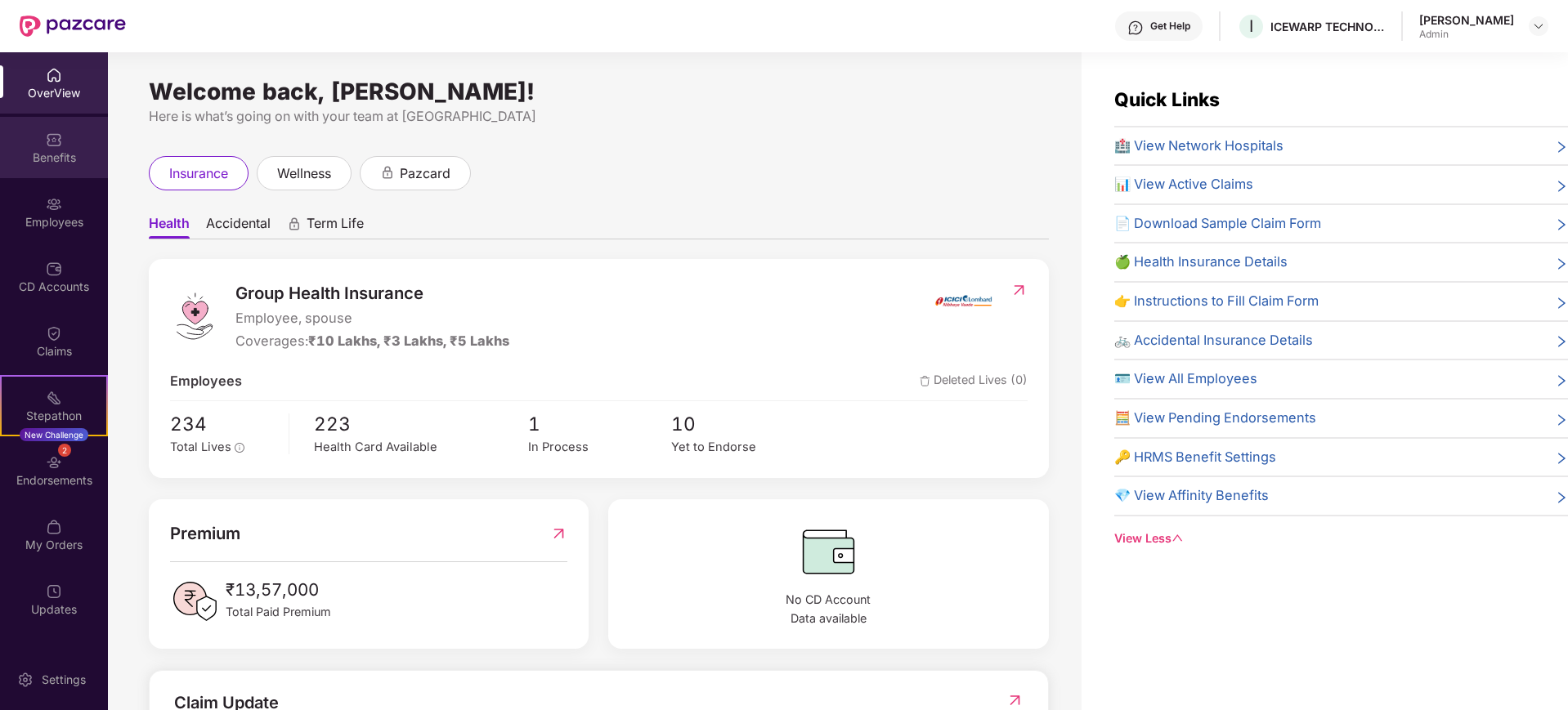
click at [69, 133] on div "Benefits" at bounding box center [54, 147] width 108 height 61
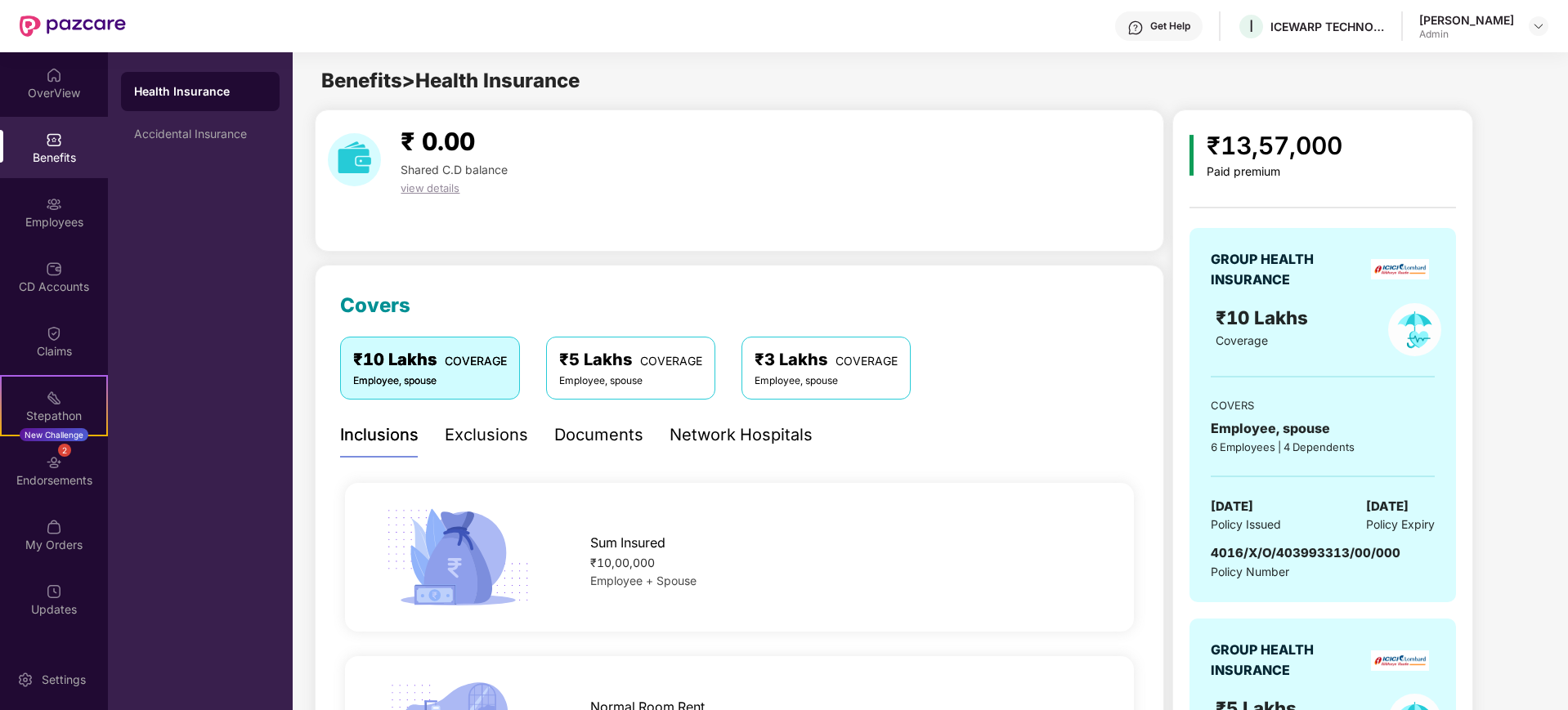
click at [504, 440] on div "Exclusions" at bounding box center [486, 435] width 84 height 25
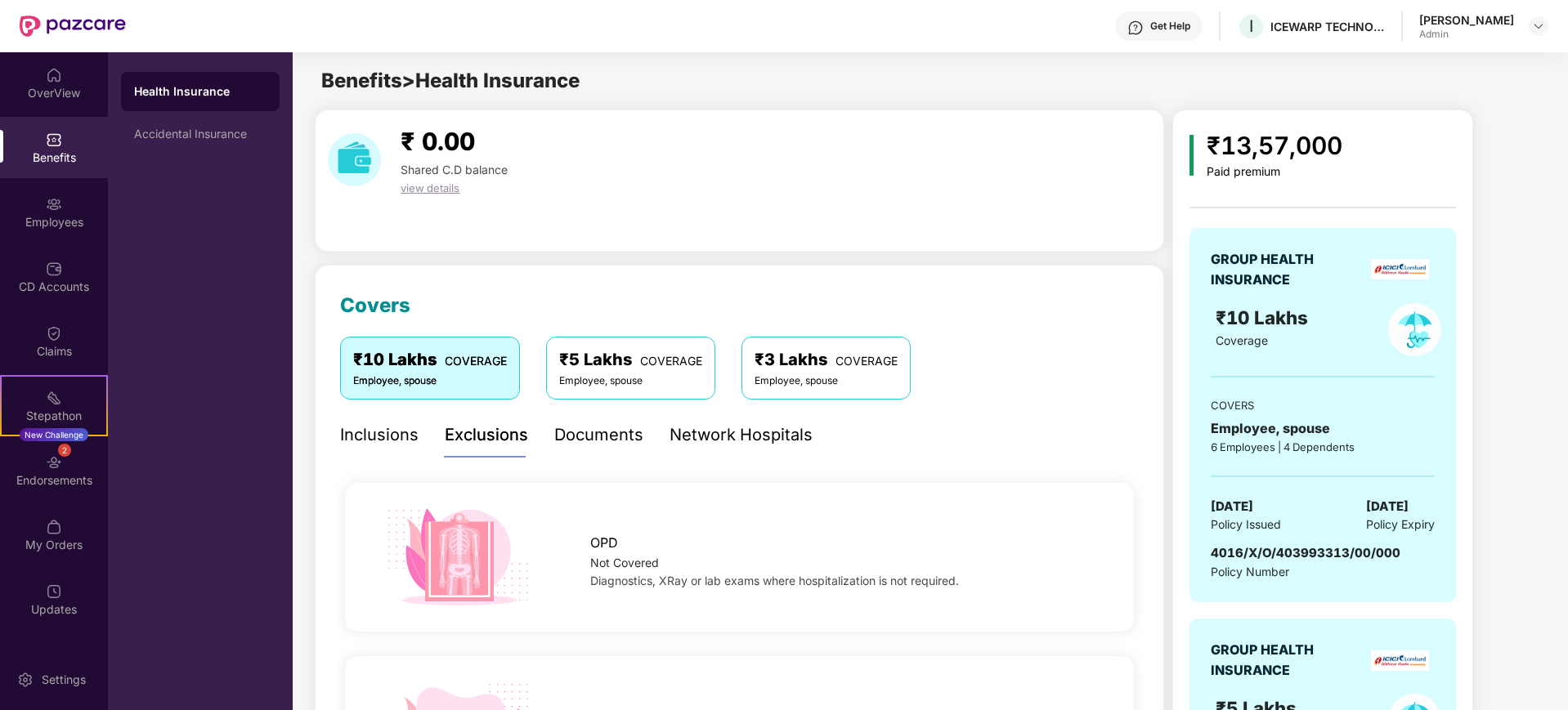
click at [373, 436] on div "Inclusions" at bounding box center [379, 435] width 79 height 25
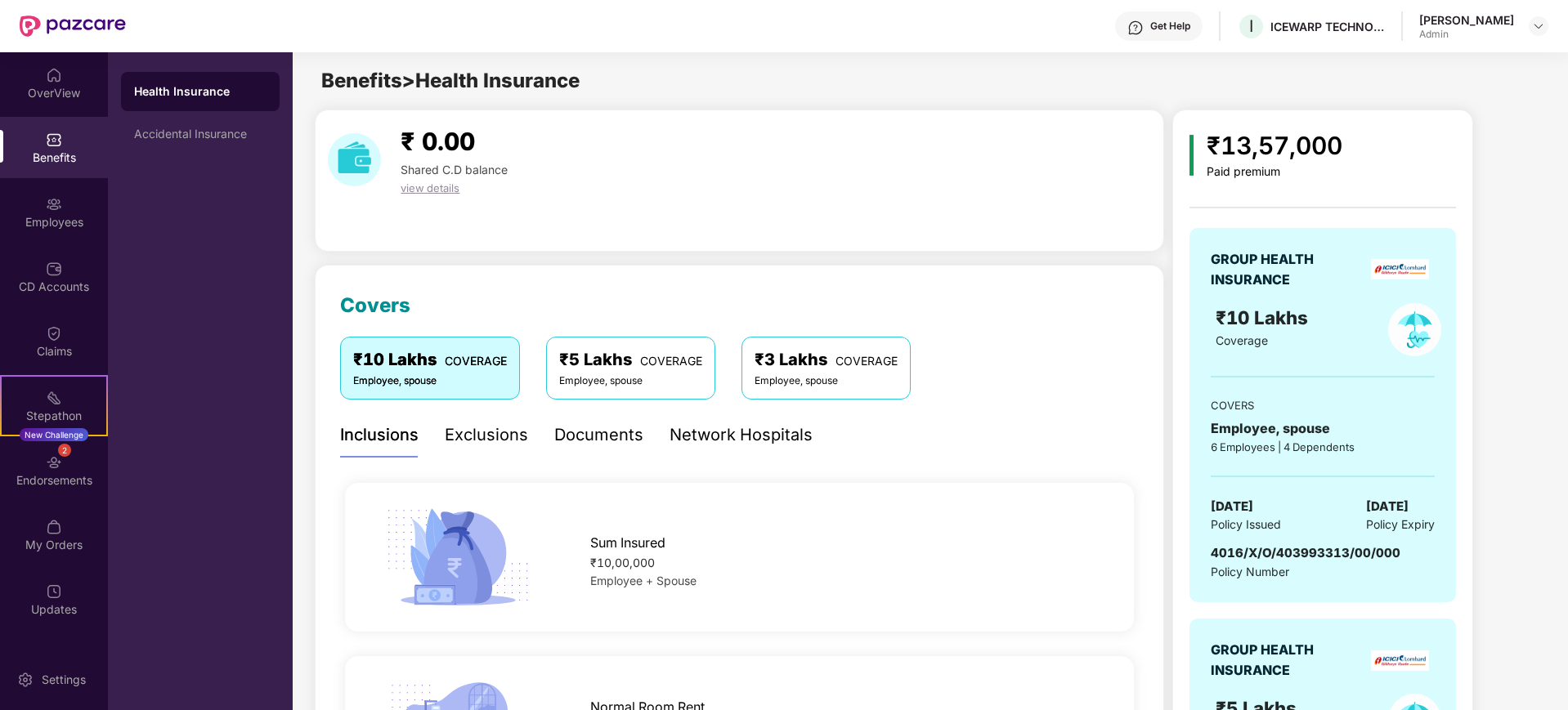
click at [604, 383] on div "Employee, spouse" at bounding box center [630, 381] width 143 height 16
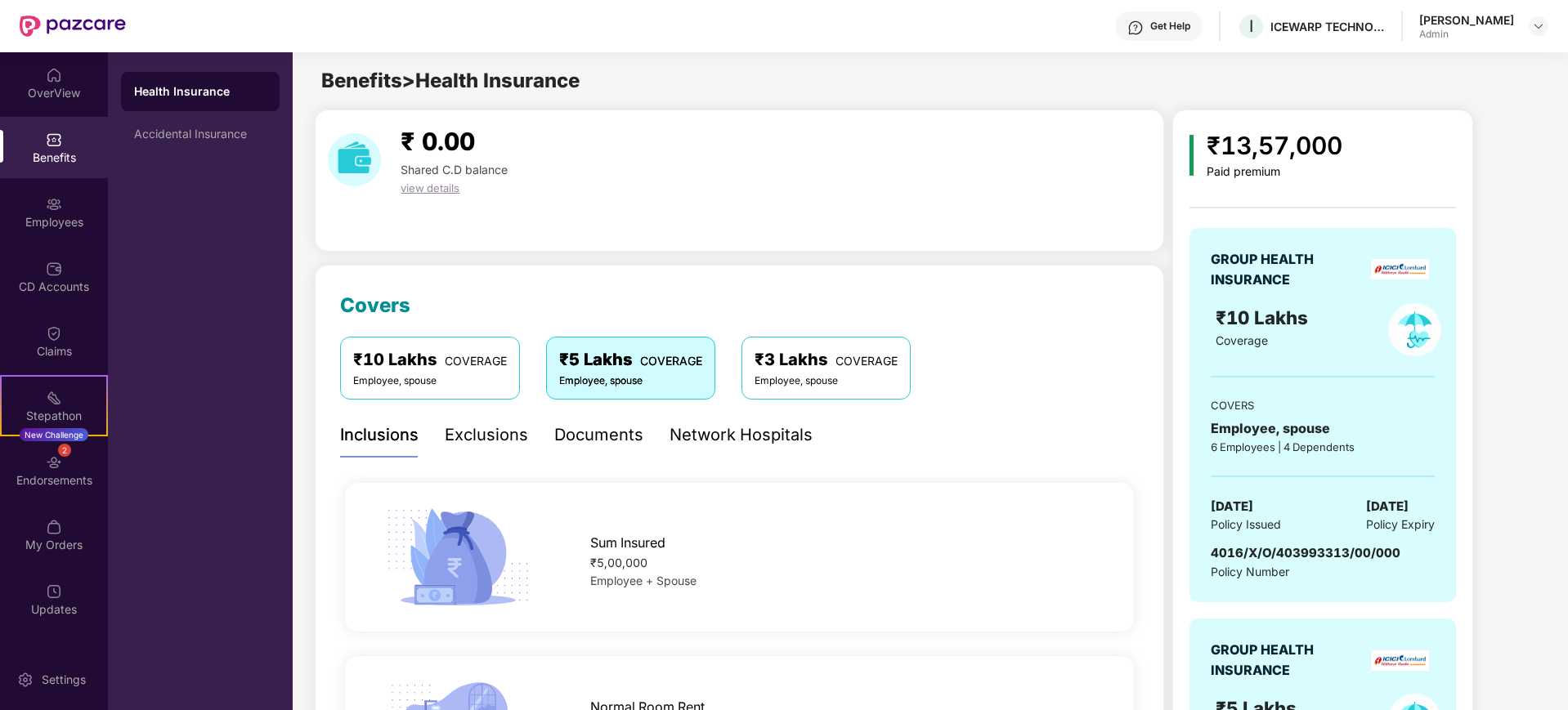
click at [494, 378] on div "Employee, spouse" at bounding box center [430, 381] width 154 height 16
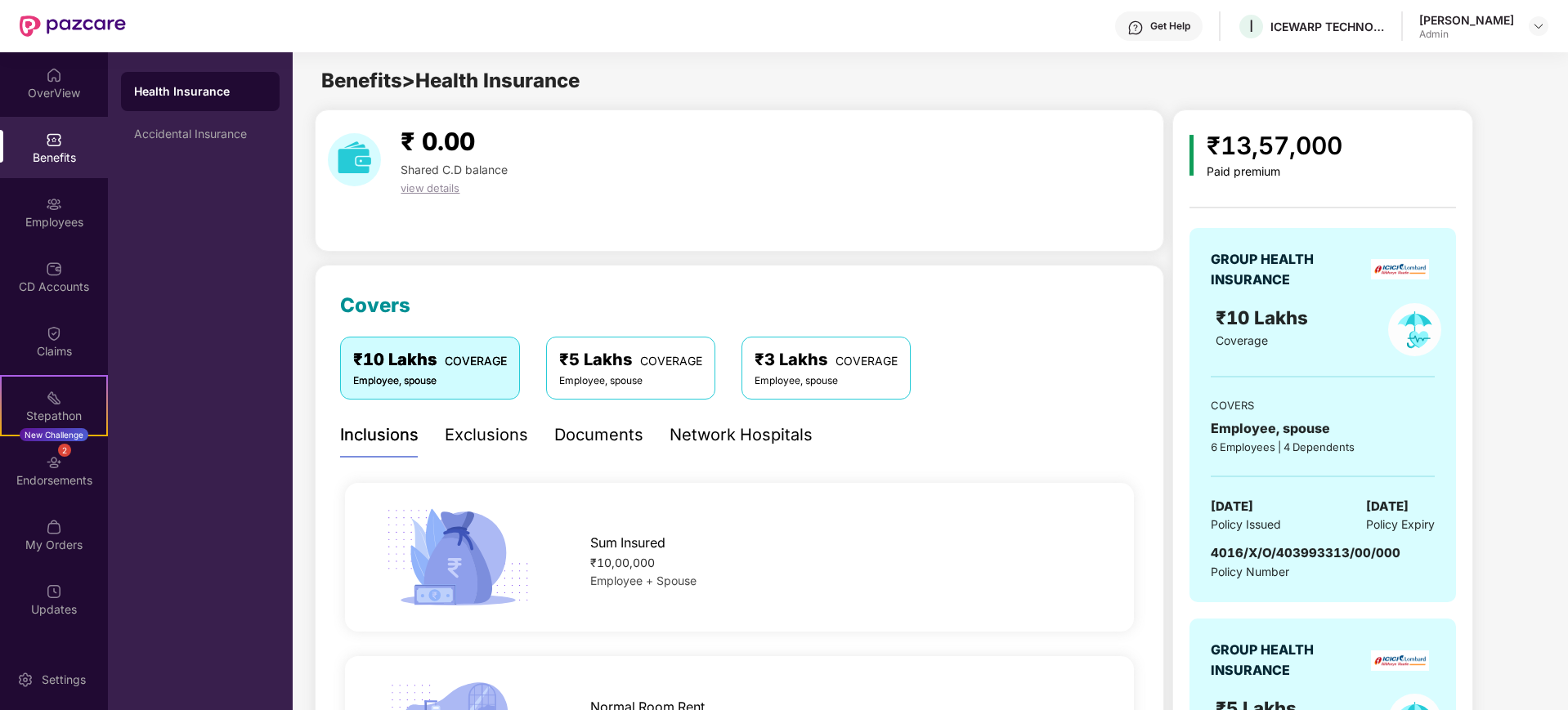
click at [641, 363] on span "COVERAGE" at bounding box center [671, 361] width 62 height 14
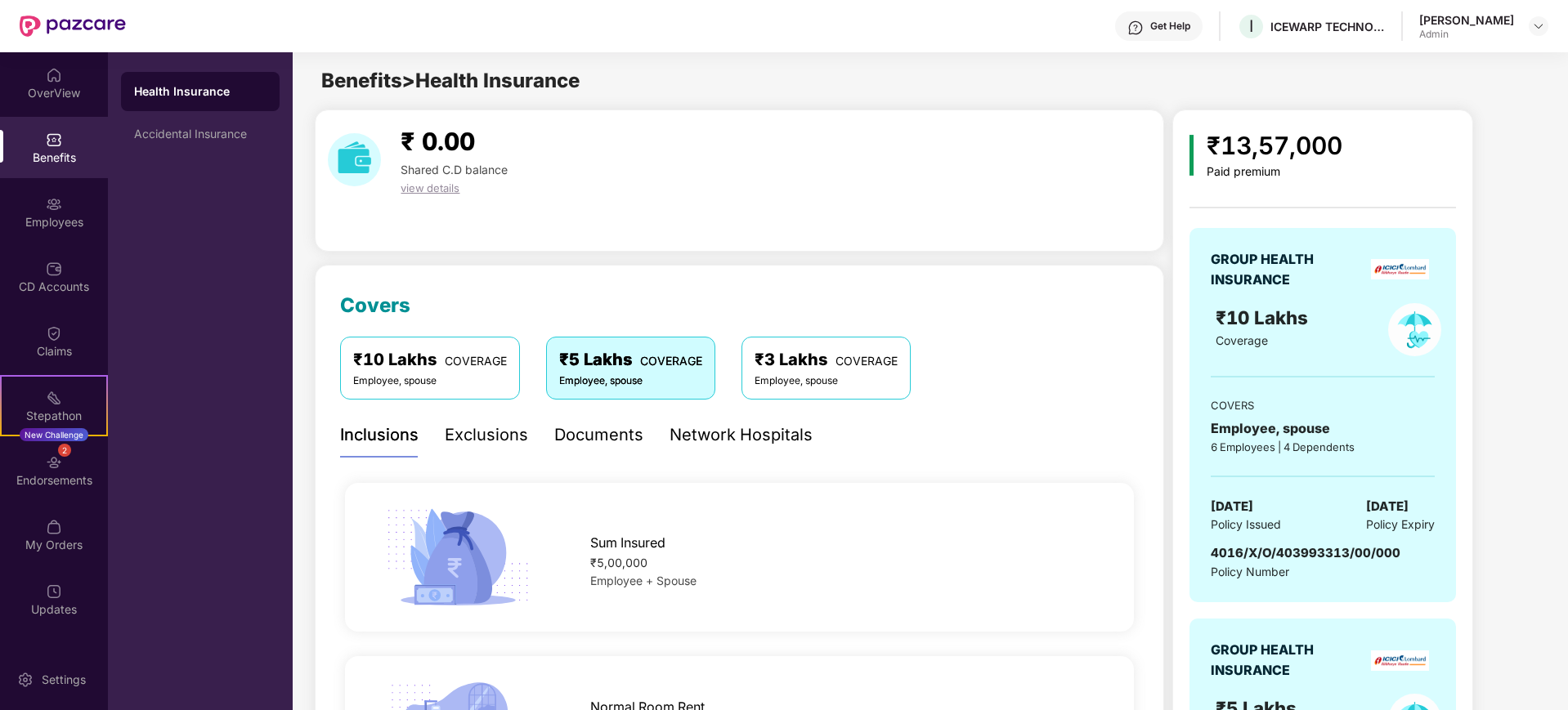
click at [459, 445] on div "Exclusions" at bounding box center [486, 435] width 84 height 25
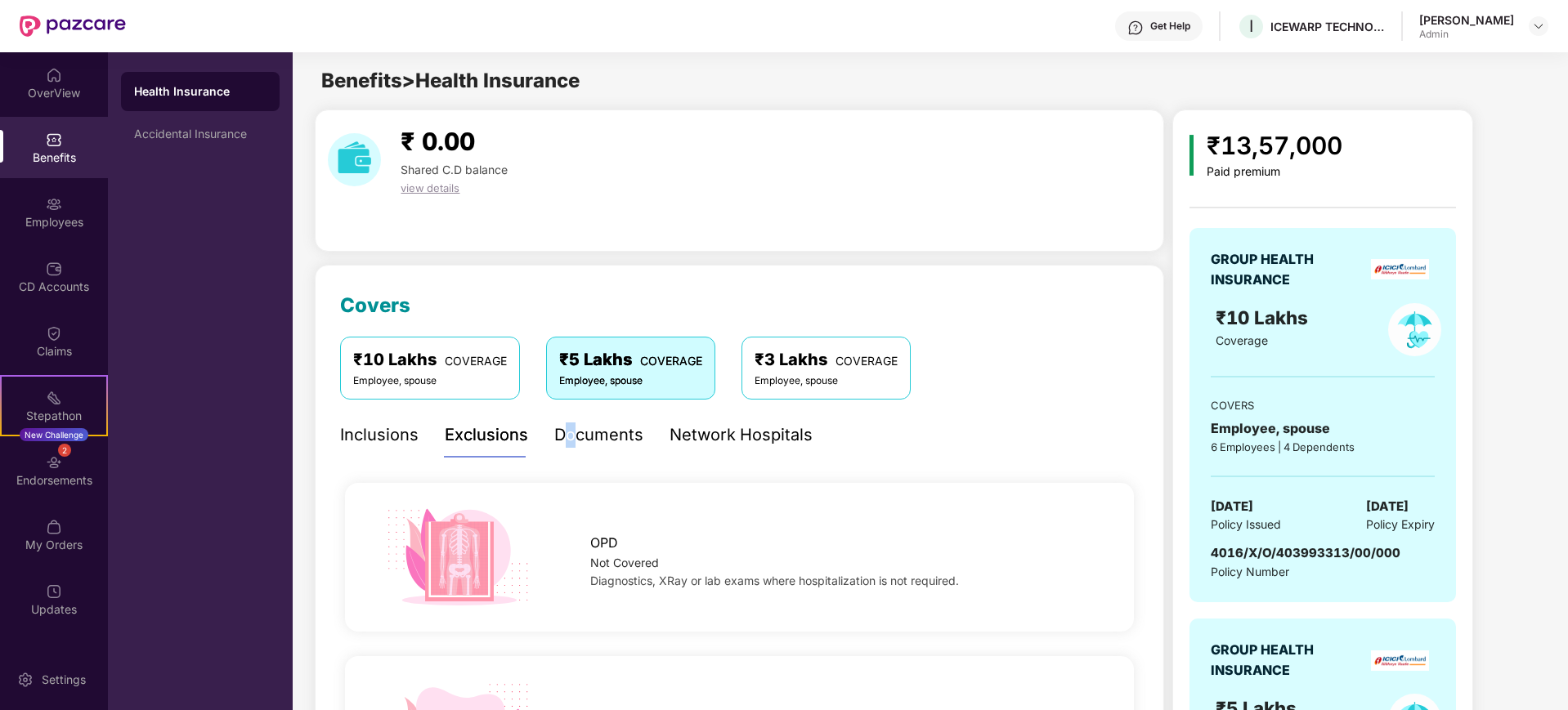
click at [571, 430] on div "Documents" at bounding box center [599, 435] width 89 height 25
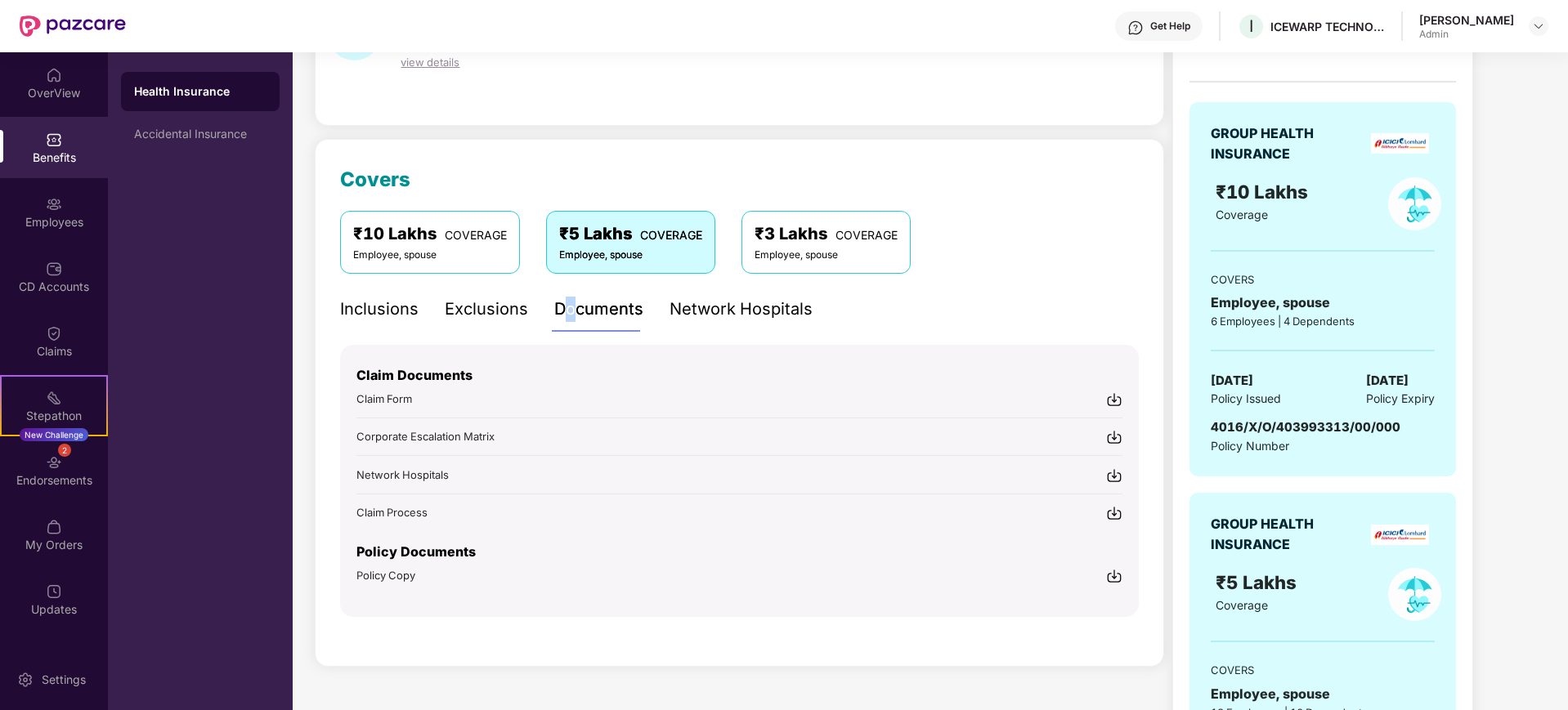
scroll to position [204, 0]
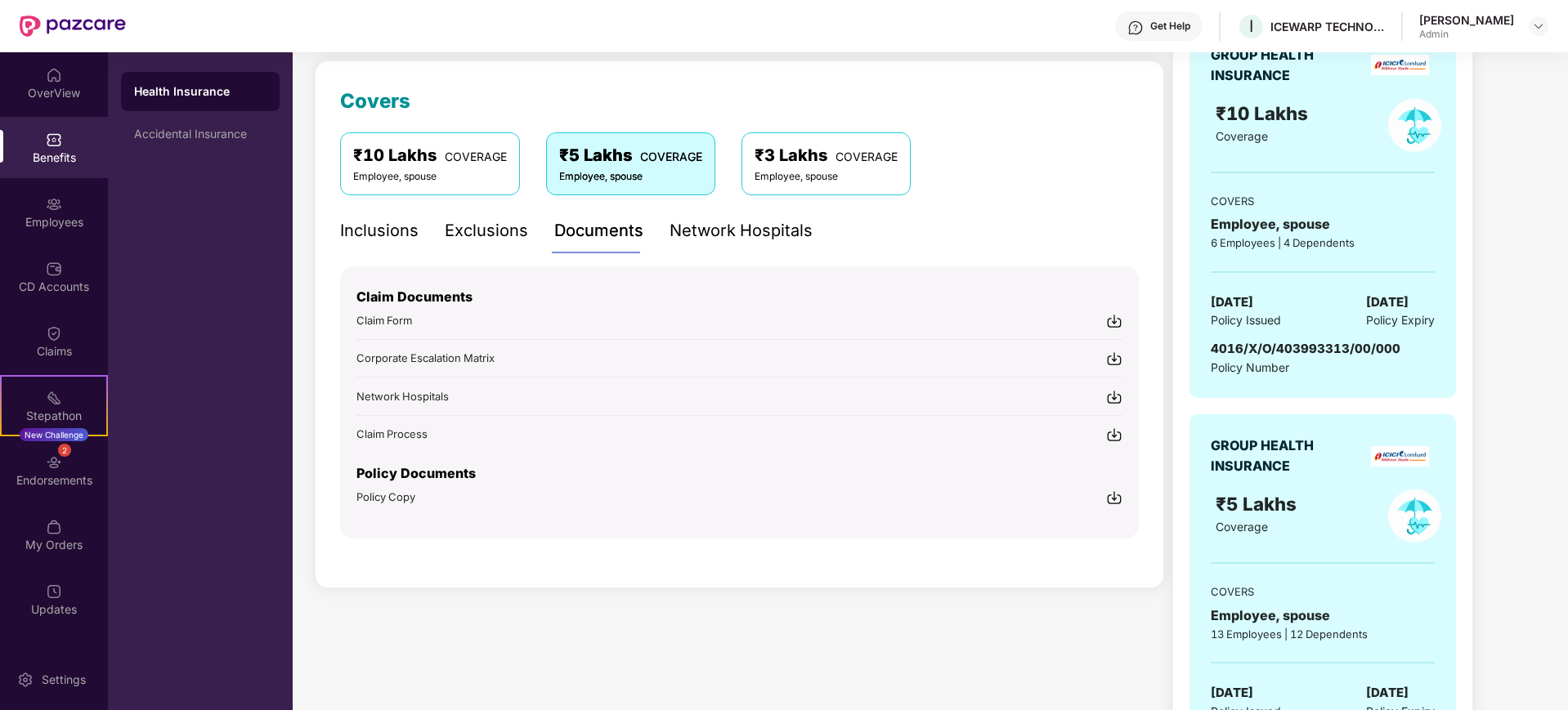
click at [731, 237] on div "Network Hospitals" at bounding box center [741, 231] width 143 height 25
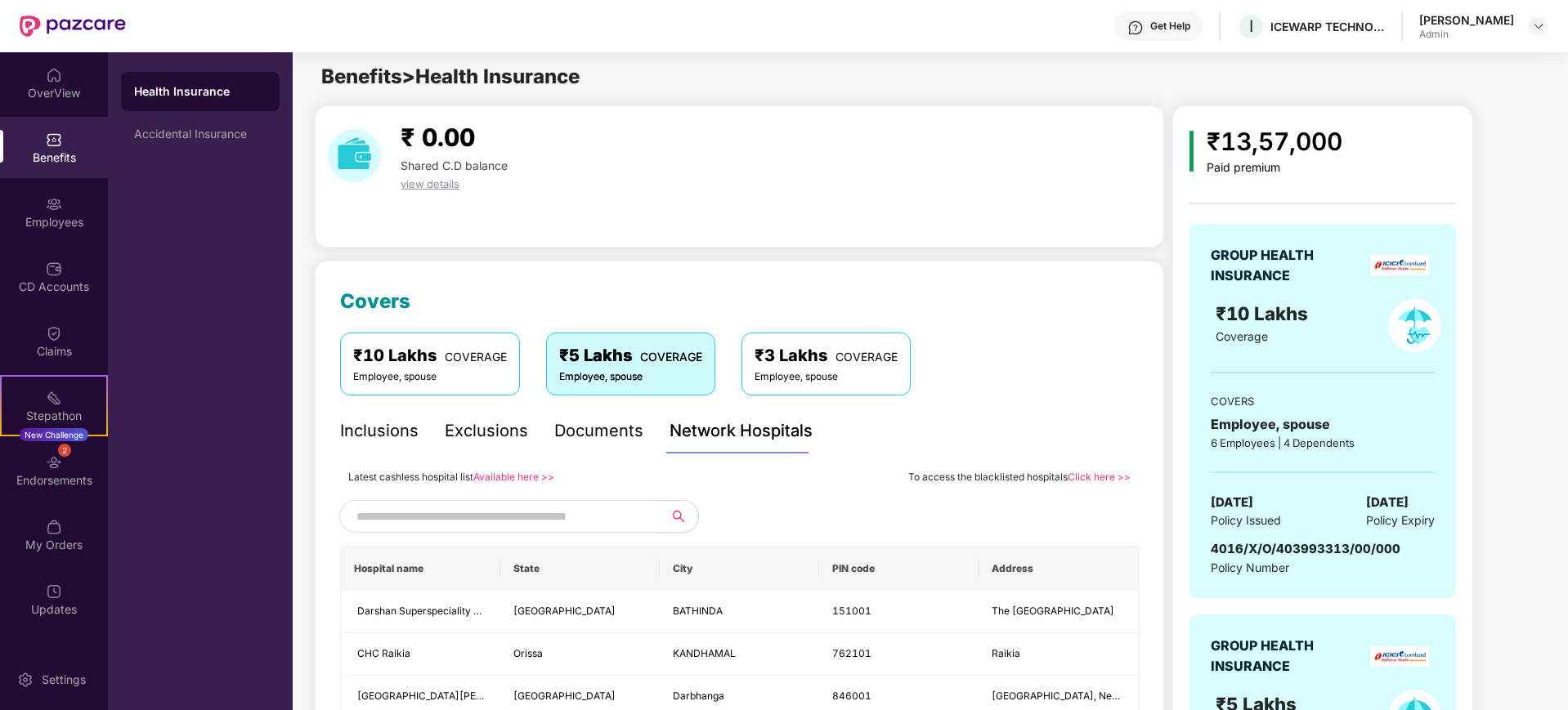
scroll to position [0, 0]
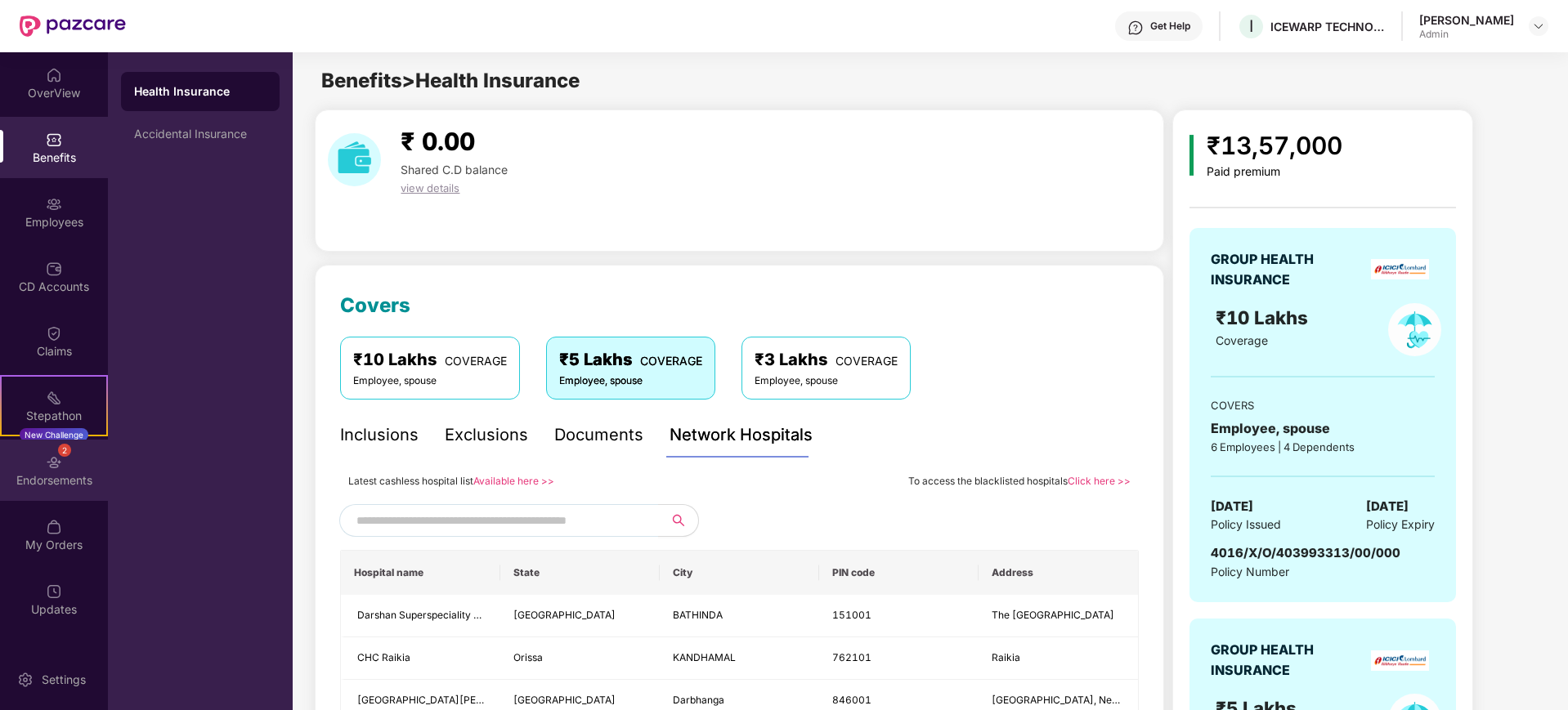
click at [64, 481] on div "Endorsements" at bounding box center [54, 481] width 108 height 17
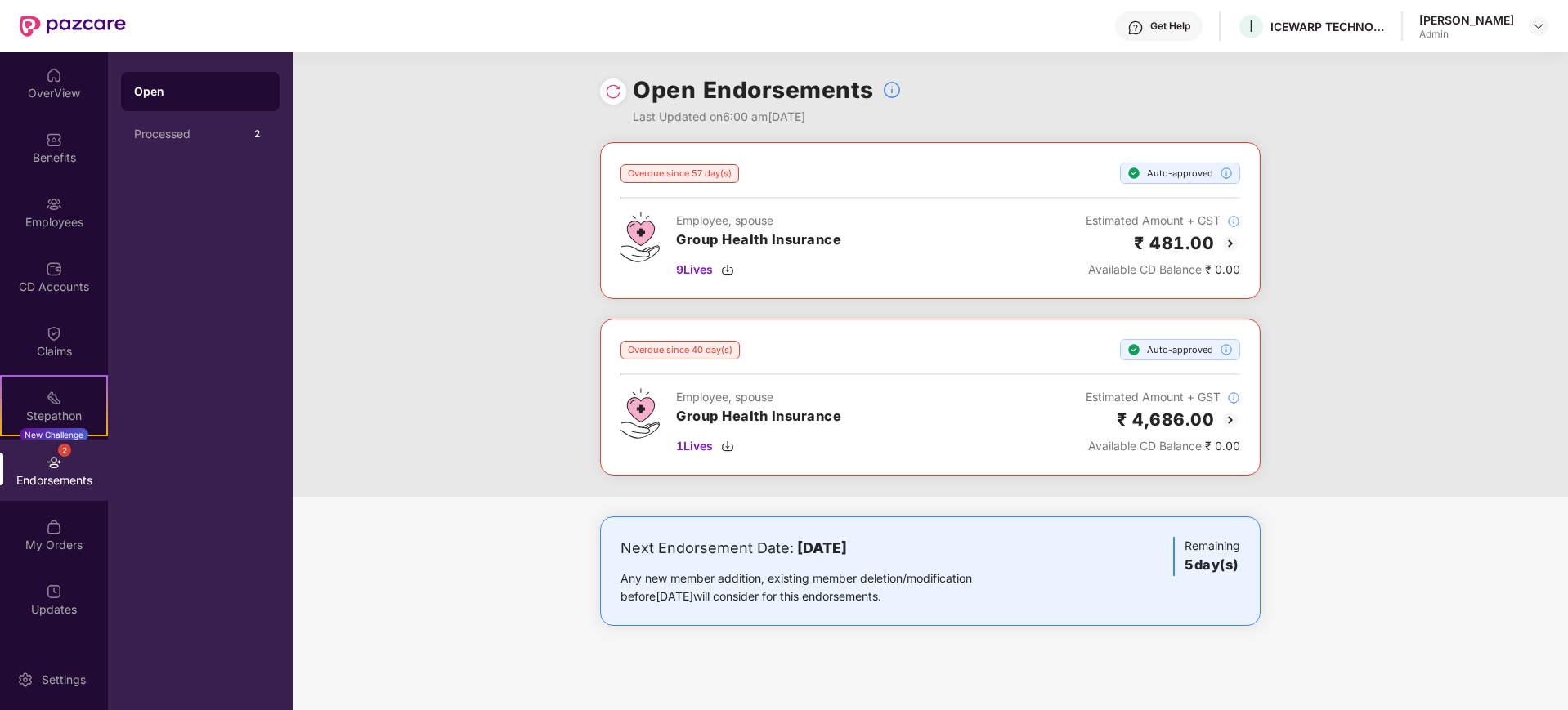
click at [82, 467] on div "2 Endorsements" at bounding box center [54, 470] width 108 height 61
click at [229, 131] on div "Processed" at bounding box center [190, 134] width 113 height 13
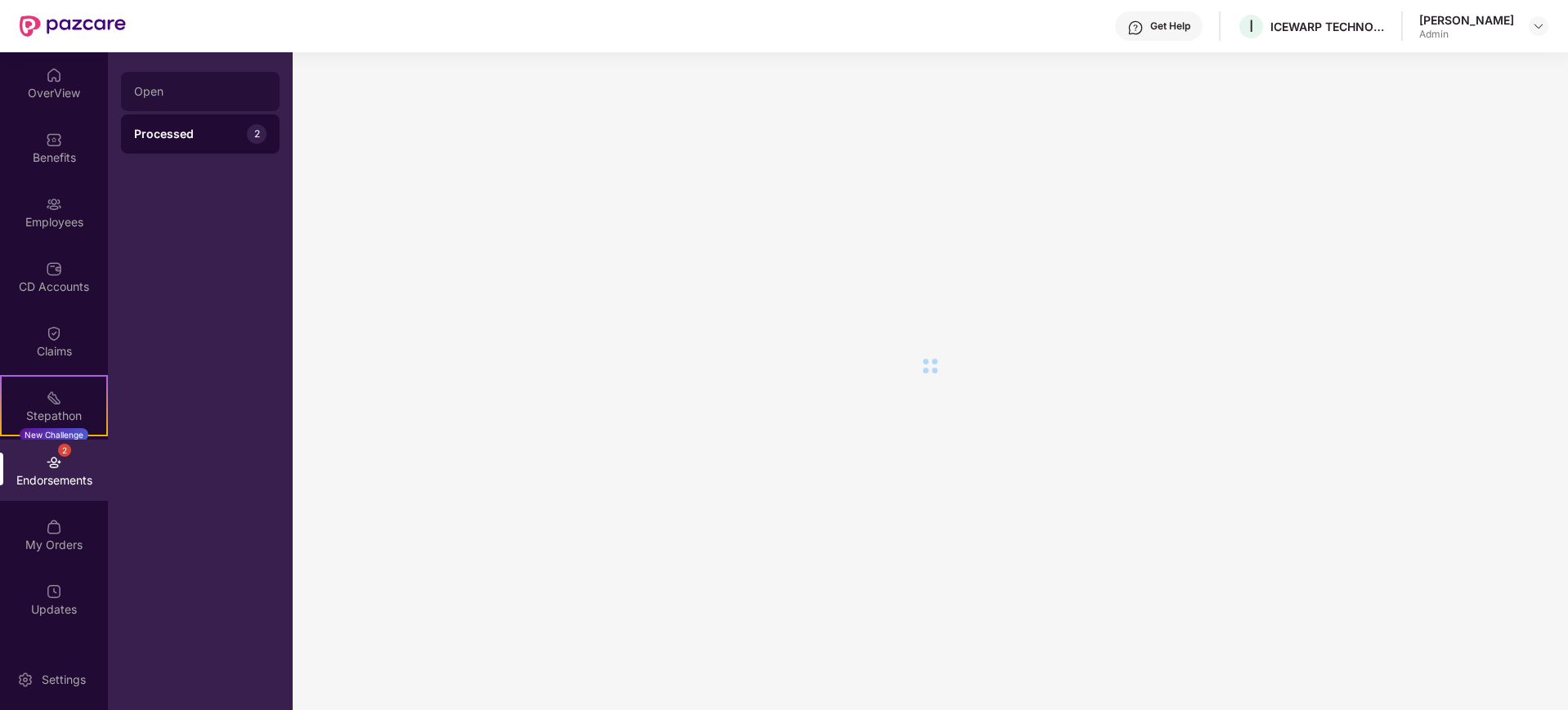
click at [202, 95] on div "Open" at bounding box center [200, 92] width 132 height 13
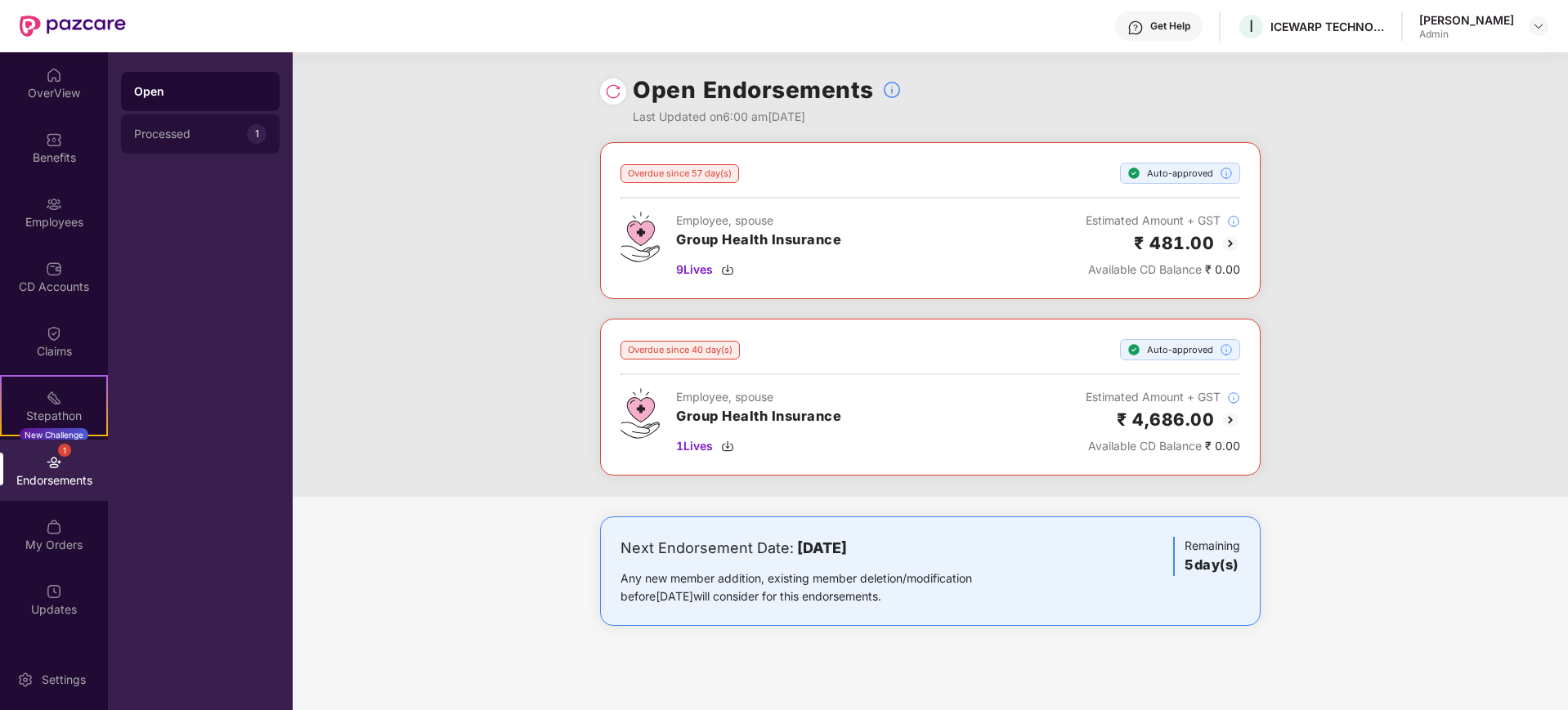
click at [224, 139] on div "Processed" at bounding box center [190, 134] width 113 height 13
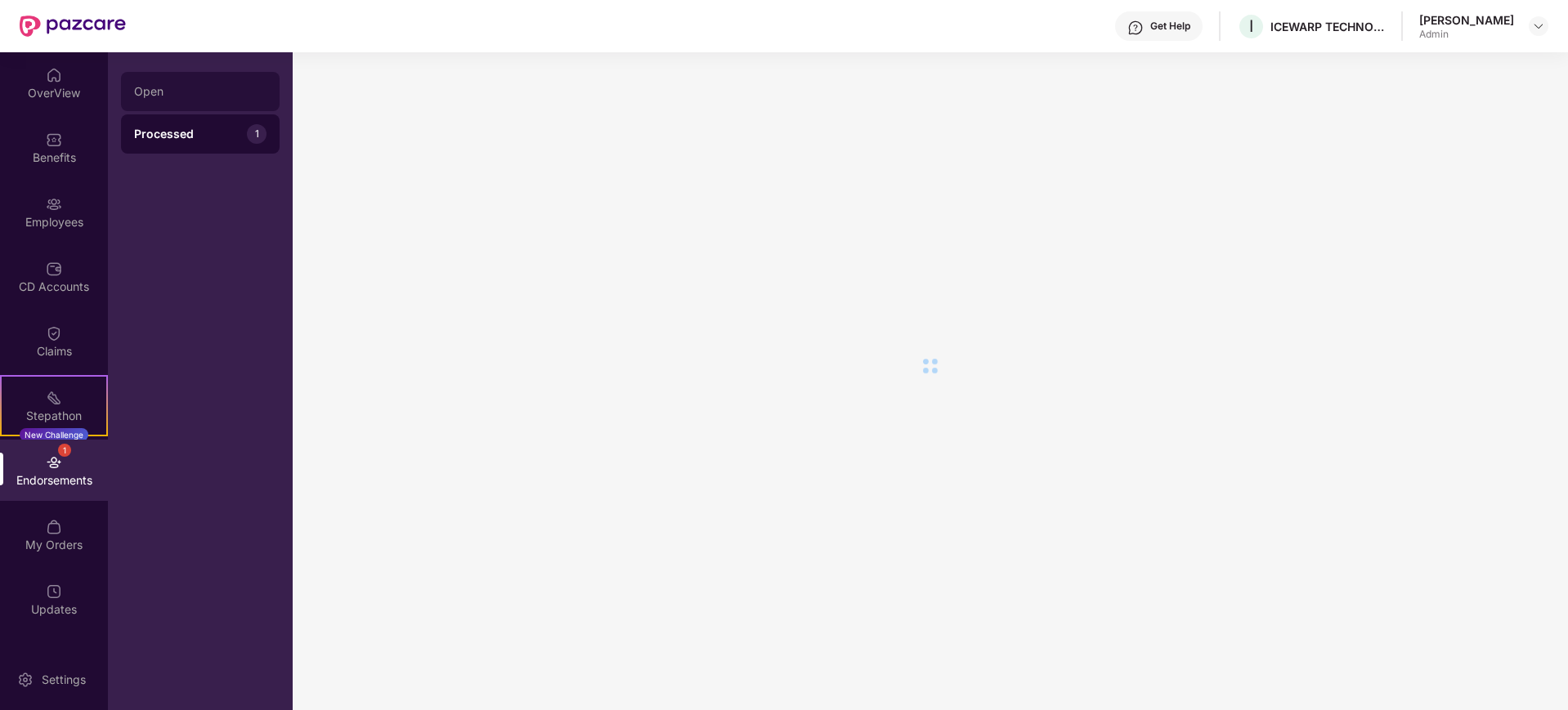
click at [198, 97] on div "Open" at bounding box center [200, 91] width 158 height 39
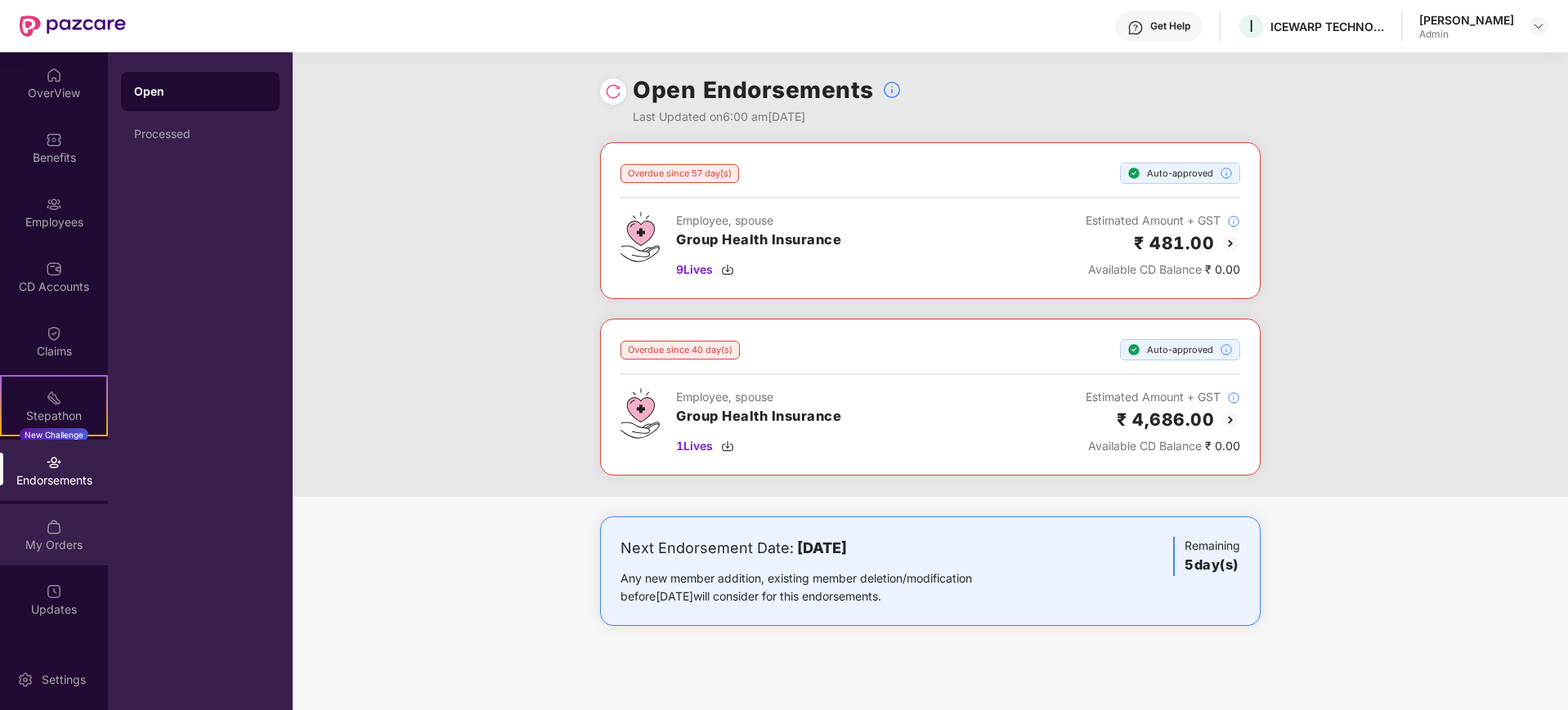
click at [80, 531] on div "My Orders" at bounding box center [54, 534] width 108 height 61
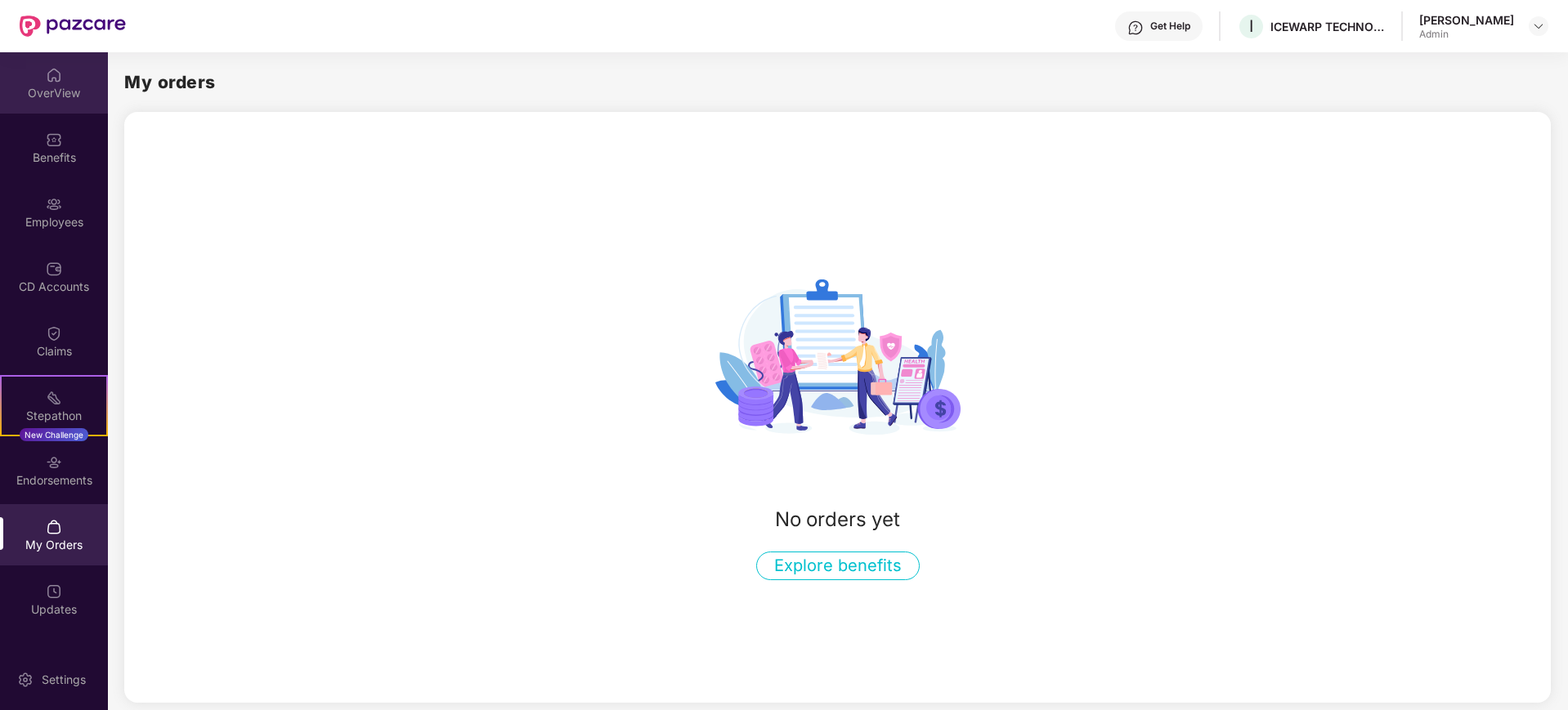
click at [60, 80] on img at bounding box center [54, 75] width 17 height 17
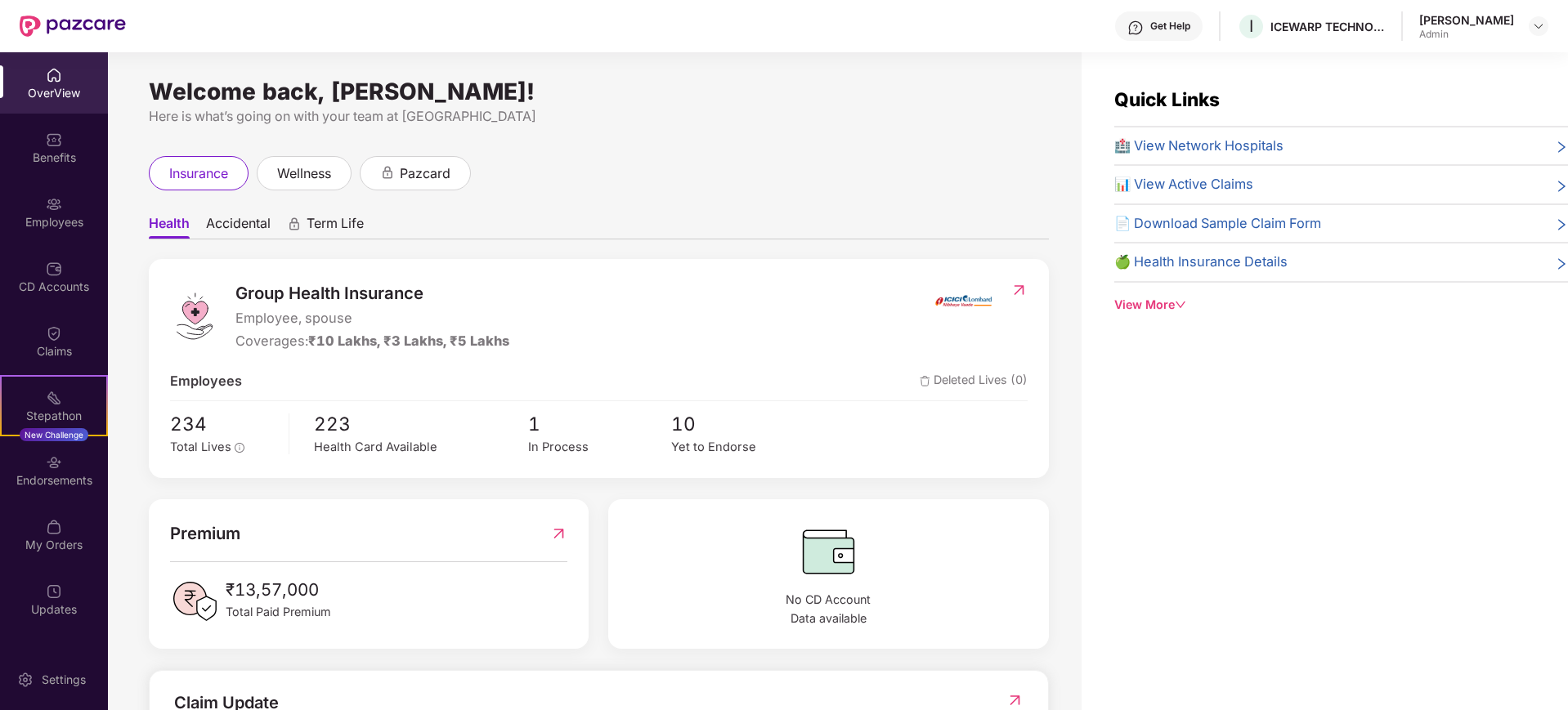
click at [254, 221] on span "Accidental" at bounding box center [238, 227] width 64 height 23
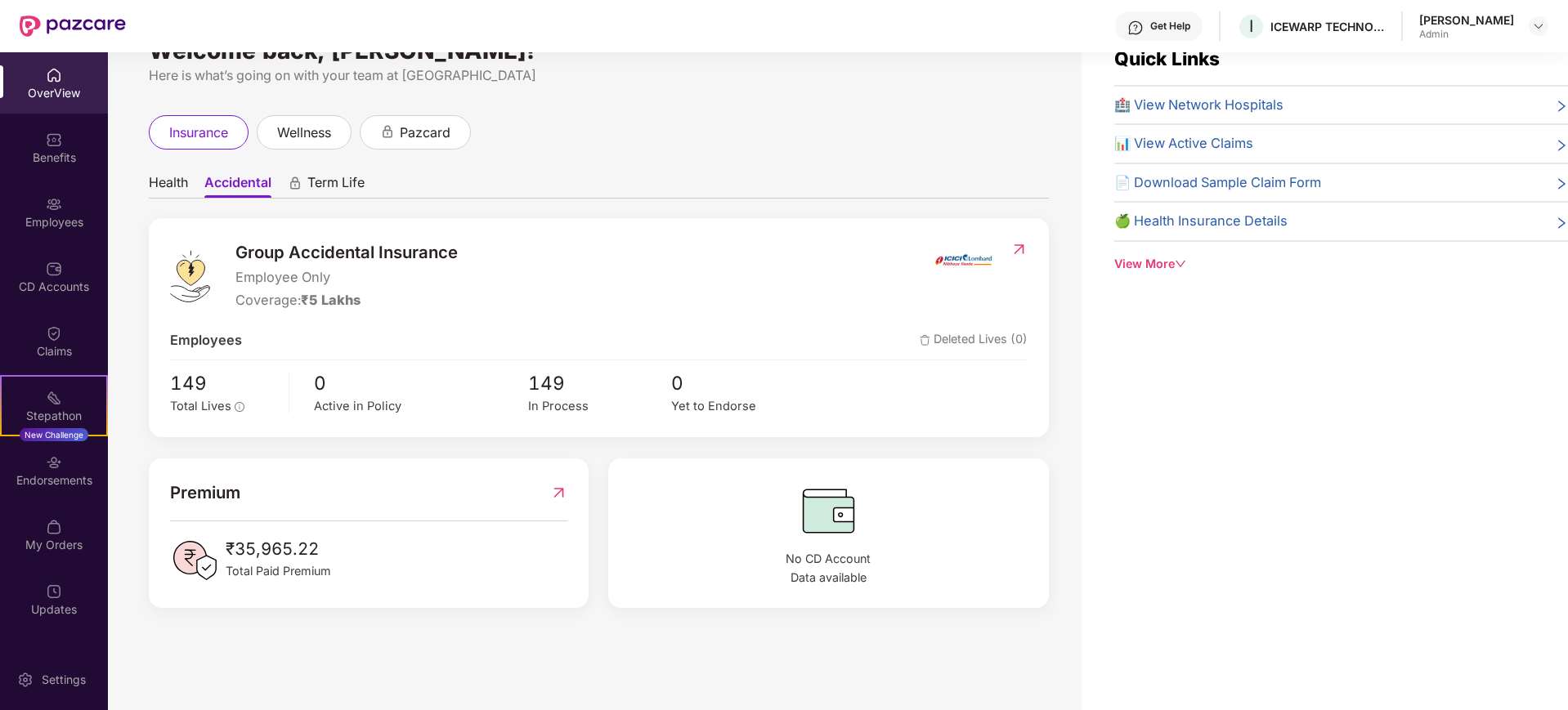
scroll to position [52, 0]
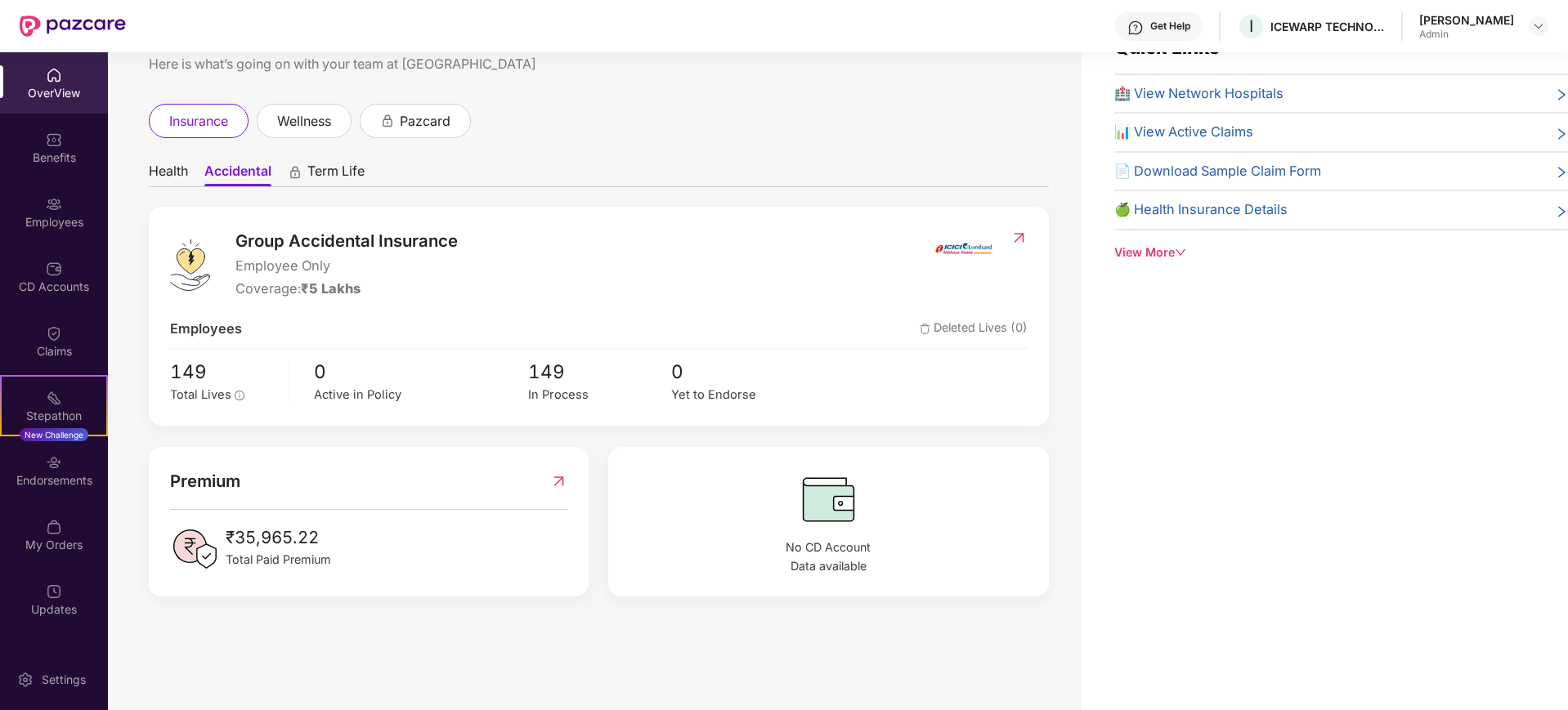
click at [332, 167] on span "Term Life" at bounding box center [336, 174] width 57 height 23
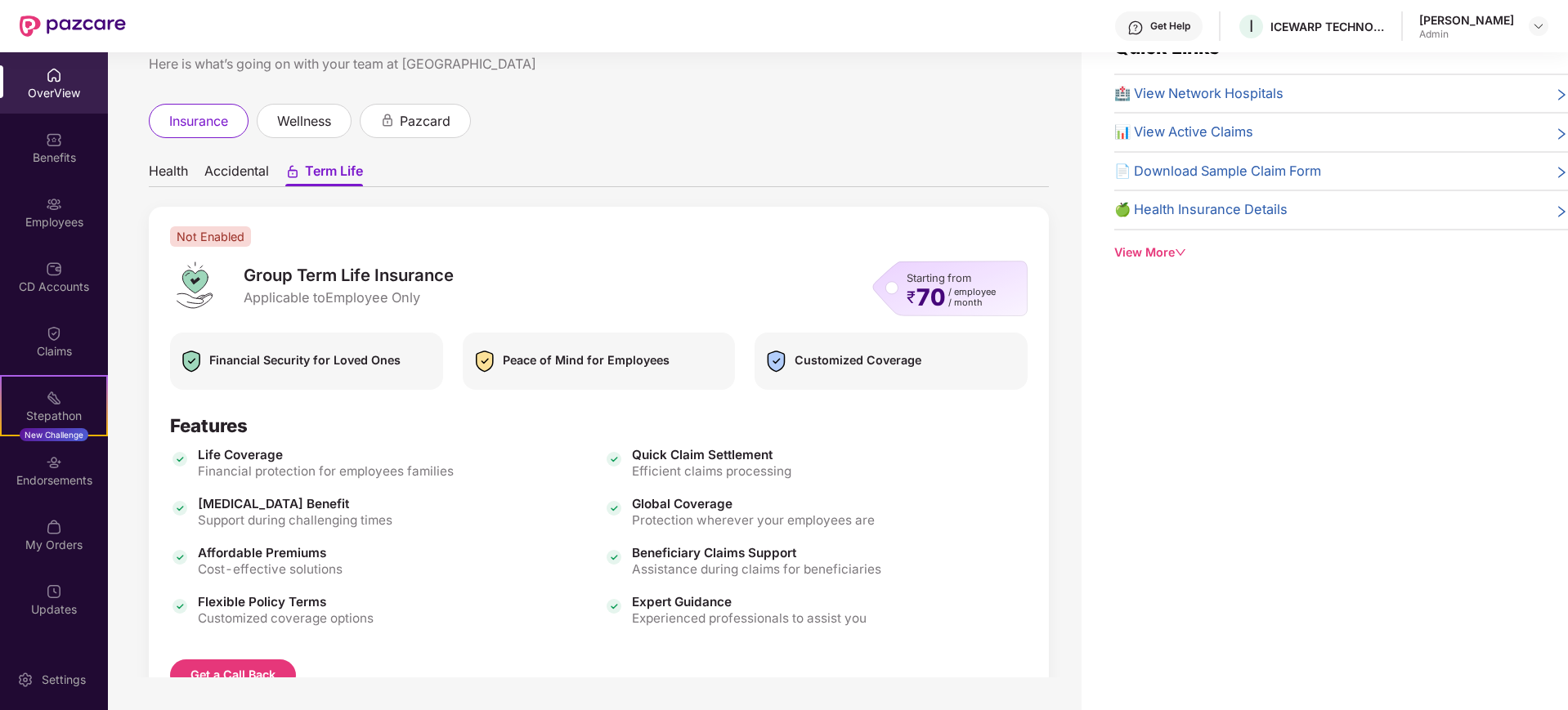
click at [256, 159] on ul "Health Accidental Term Life" at bounding box center [599, 171] width 900 height 33
click at [241, 166] on span "Accidental" at bounding box center [236, 174] width 64 height 23
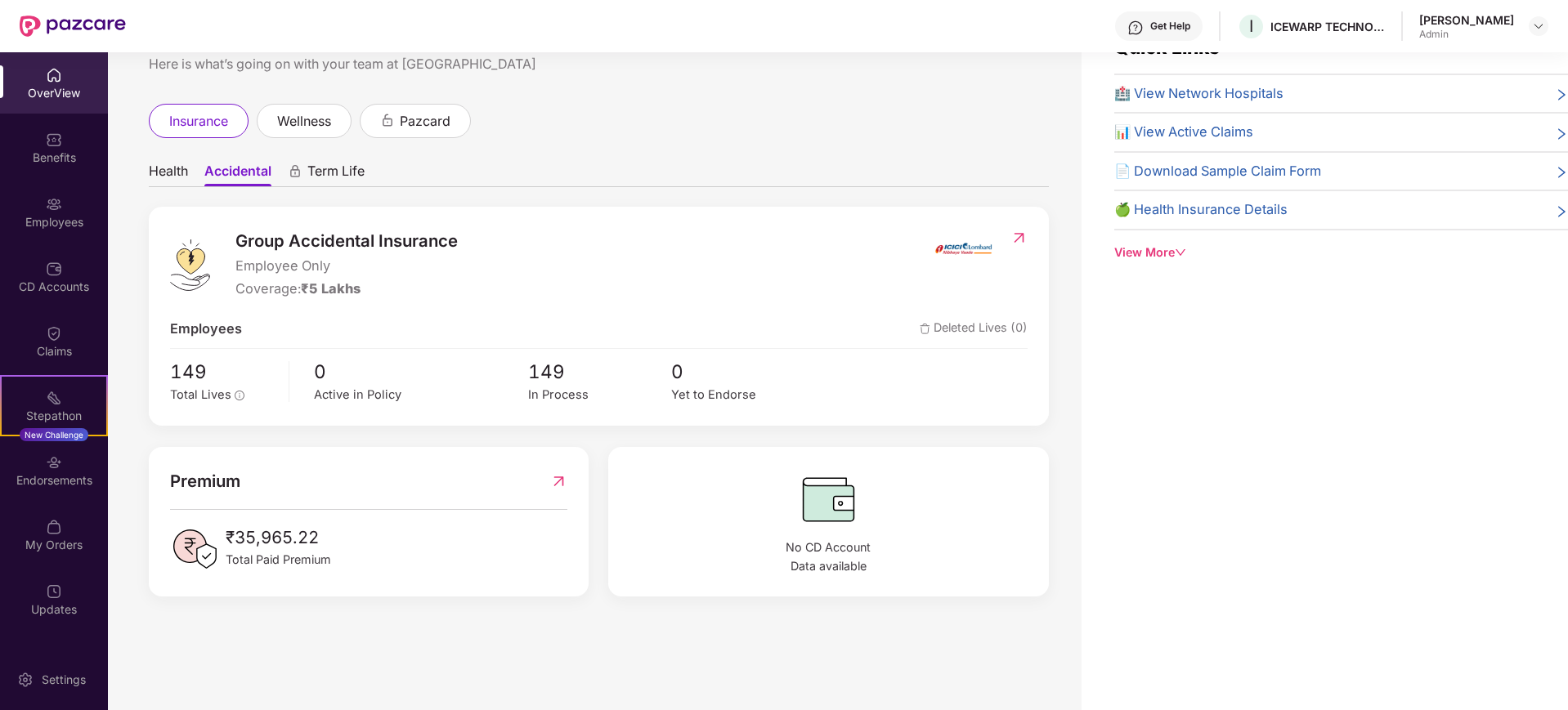
click at [186, 172] on span "Health" at bounding box center [168, 174] width 39 height 23
